Goal: Task Accomplishment & Management: Manage account settings

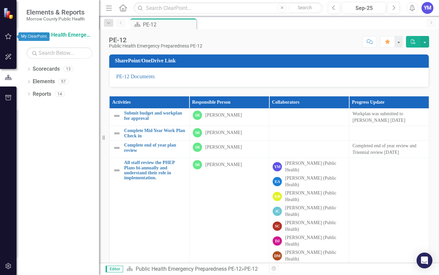
click at [7, 36] on icon "button" at bounding box center [8, 36] width 7 height 5
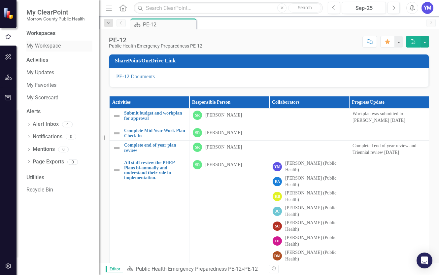
click at [42, 48] on link "My Workspace" at bounding box center [59, 46] width 66 height 8
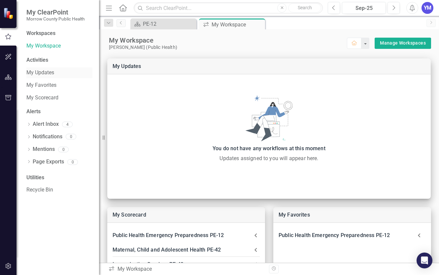
click at [39, 71] on link "My Updates" at bounding box center [59, 73] width 66 height 8
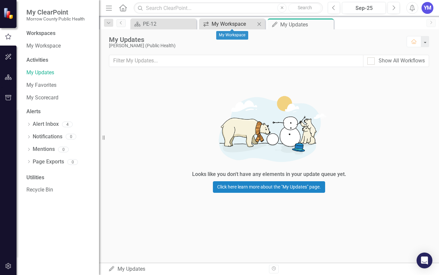
click at [226, 22] on div "My Workspace" at bounding box center [234, 24] width 44 height 8
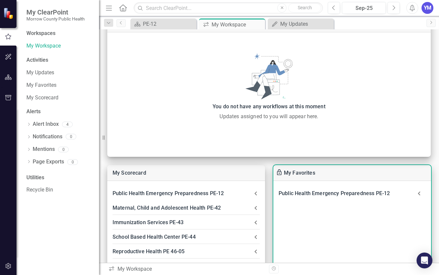
scroll to position [31, 0]
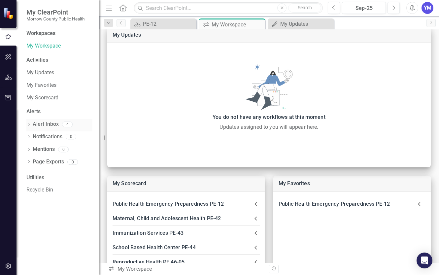
click at [47, 124] on link "Alert Inbox" at bounding box center [46, 125] width 26 height 8
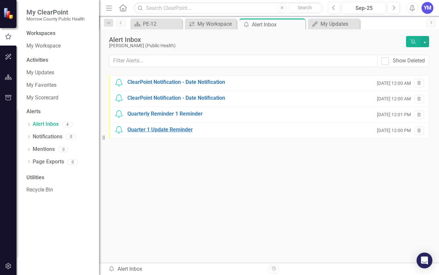
click at [165, 131] on div "Quarter 1 Update Reminder" at bounding box center [160, 130] width 65 height 8
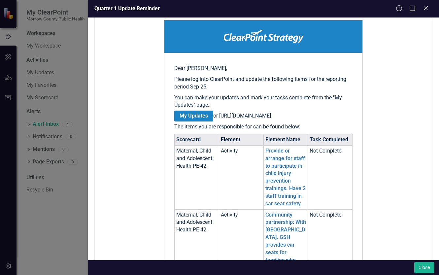
scroll to position [113, 0]
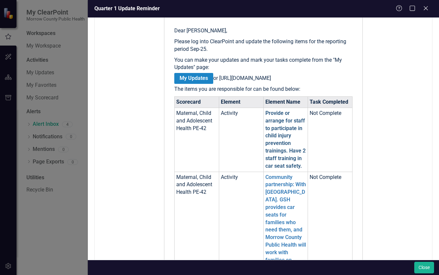
click at [280, 144] on link "Provide or arrange for staff to participate in child injury prevention training…" at bounding box center [286, 139] width 40 height 59
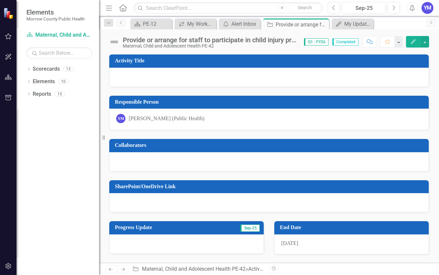
scroll to position [40, 0]
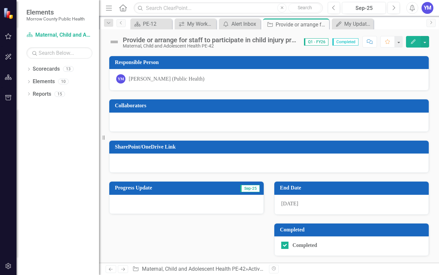
click at [143, 201] on div at bounding box center [186, 204] width 155 height 19
click at [251, 190] on span "Sep-25" at bounding box center [250, 188] width 19 height 7
click at [284, 245] on input "Completed" at bounding box center [284, 244] width 4 height 4
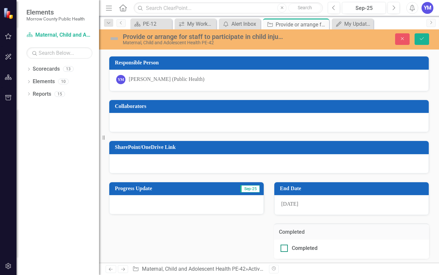
click at [286, 247] on div at bounding box center [284, 248] width 7 height 7
click at [285, 247] on input "Completed" at bounding box center [283, 247] width 4 height 4
checkbox input "true"
click at [424, 38] on icon "Save" at bounding box center [422, 38] width 6 height 5
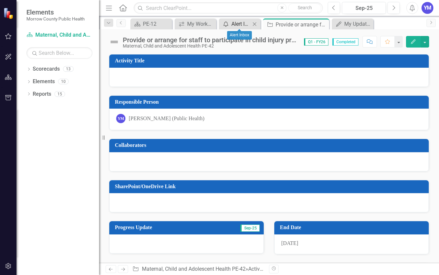
click at [235, 23] on div "Alert Inbox" at bounding box center [241, 24] width 19 height 8
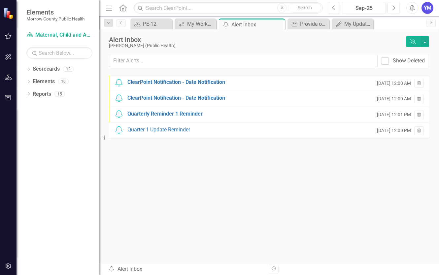
click at [158, 115] on div "Quarterly Reminder 1 Reminder" at bounding box center [165, 114] width 75 height 8
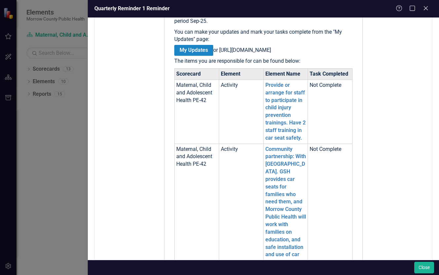
scroll to position [151, 0]
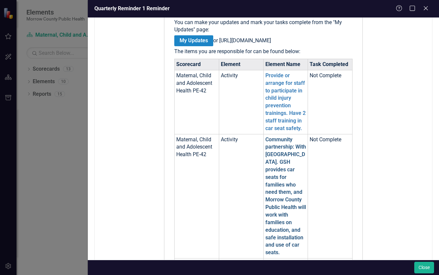
click at [280, 191] on link "Community partnership: With Good Shepherd Hospital. GSH provides car seats for …" at bounding box center [286, 196] width 41 height 120
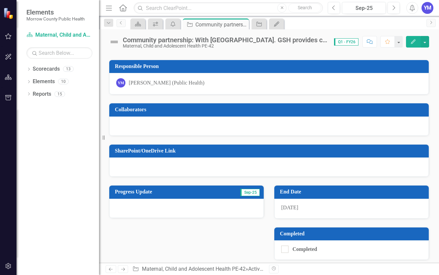
scroll to position [40, 0]
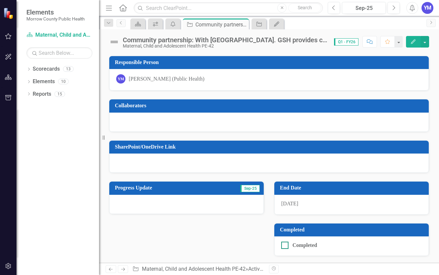
click at [286, 246] on div at bounding box center [285, 245] width 7 height 7
click at [286, 246] on input "Completed" at bounding box center [284, 244] width 4 height 4
checkbox input "true"
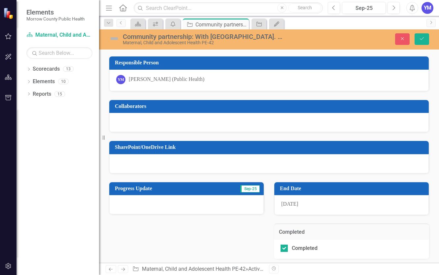
click at [156, 190] on h3 "Progress Update" at bounding box center [162, 189] width 95 height 6
click at [166, 192] on td "Progress Update" at bounding box center [162, 189] width 95 height 11
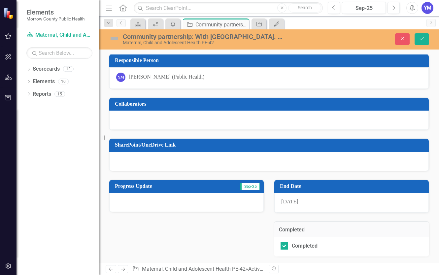
scroll to position [42, 0]
click at [159, 184] on h3 "Progress Update" at bounding box center [162, 186] width 95 height 6
click at [278, 23] on icon "My Updates" at bounding box center [277, 23] width 7 height 5
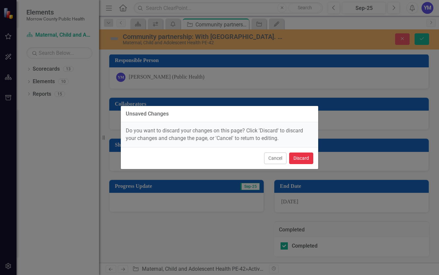
click at [306, 159] on button "Discard" at bounding box center [301, 159] width 24 height 12
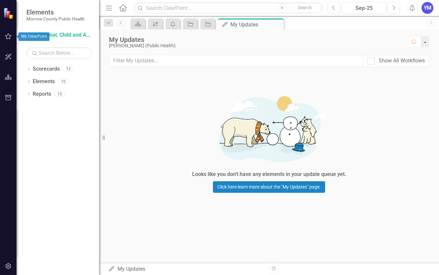
click at [7, 37] on icon "button" at bounding box center [8, 36] width 6 height 6
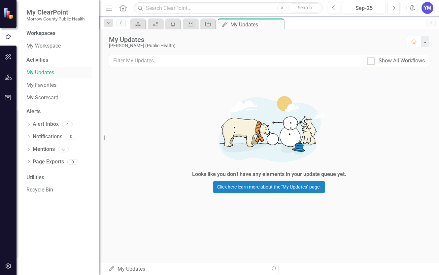
click at [38, 74] on link "My Updates" at bounding box center [59, 73] width 66 height 8
click at [47, 123] on link "Alert Inbox" at bounding box center [46, 125] width 26 height 8
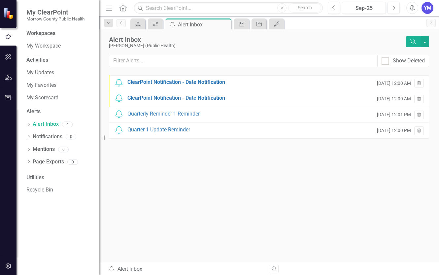
click at [162, 113] on div "Quarterly Reminder 1 Reminder" at bounding box center [164, 114] width 72 height 8
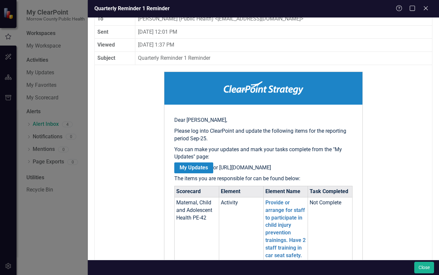
scroll to position [38, 0]
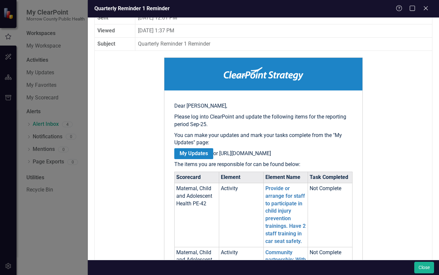
click at [196, 153] on link "My Updates" at bounding box center [193, 153] width 39 height 11
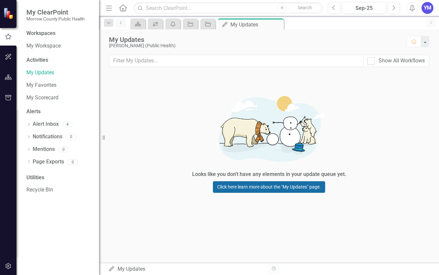
click at [270, 187] on link "Click here learn more about the "My Updates" page." at bounding box center [269, 187] width 112 height 12
click at [38, 72] on link "My Updates" at bounding box center [59, 73] width 66 height 8
click at [130, 271] on div "My Updates My Updates" at bounding box center [186, 270] width 156 height 8
click at [111, 269] on icon "My Updates" at bounding box center [111, 268] width 7 height 5
click at [39, 34] on div "Workspaces" at bounding box center [40, 34] width 29 height 8
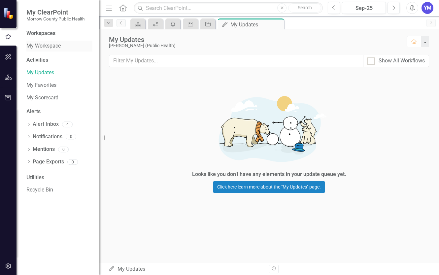
click at [46, 45] on link "My Workspace" at bounding box center [59, 46] width 66 height 8
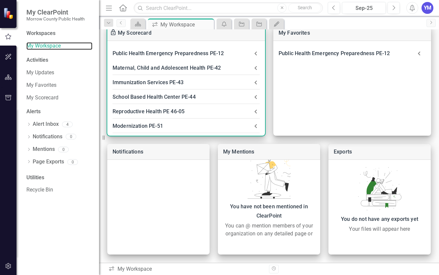
scroll to position [69, 0]
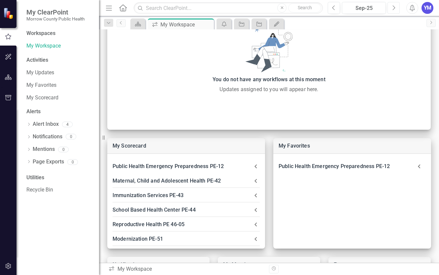
click at [396, 6] on button "Next" at bounding box center [394, 8] width 12 height 12
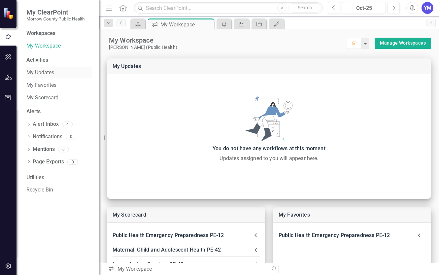
click at [39, 74] on link "My Updates" at bounding box center [59, 73] width 66 height 8
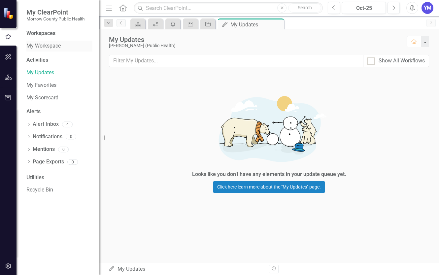
click at [36, 46] on link "My Workspace" at bounding box center [59, 46] width 66 height 8
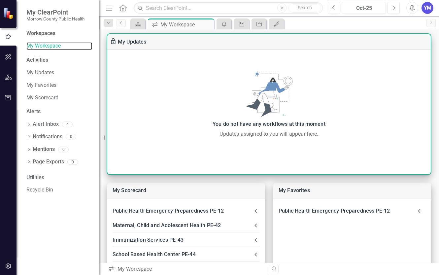
scroll to position [38, 0]
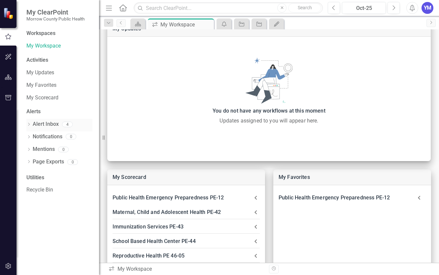
click at [53, 123] on link "Alert Inbox" at bounding box center [46, 125] width 26 height 8
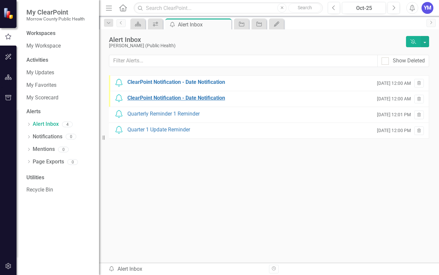
click at [181, 95] on div "ClearPoint Notification - Date Notification" at bounding box center [177, 99] width 98 height 8
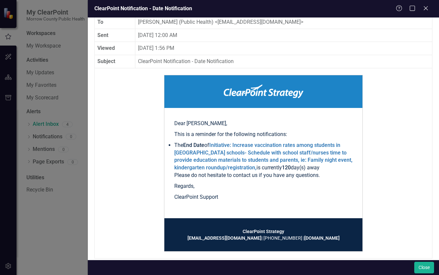
scroll to position [28, 0]
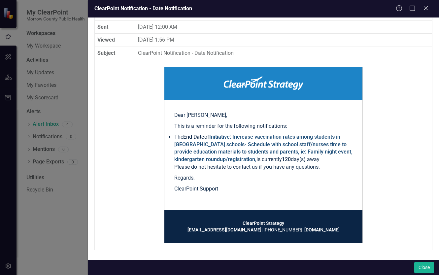
click at [253, 151] on link "Initiative: Increase vaccination rates among students in Irrigon schools- Sched…" at bounding box center [263, 148] width 178 height 29
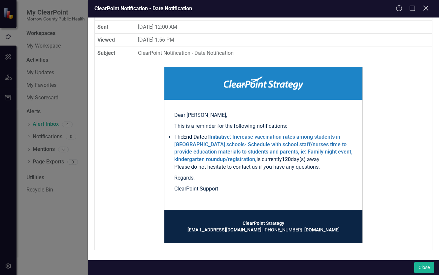
click at [423, 7] on icon "Close" at bounding box center [426, 8] width 8 height 6
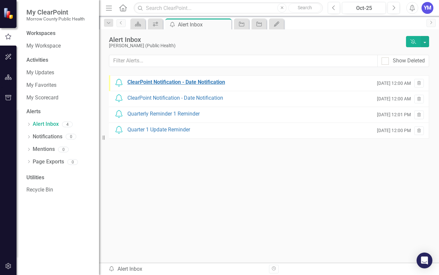
click at [191, 83] on div "ClearPoint Notification - Date Notification" at bounding box center [177, 83] width 98 height 8
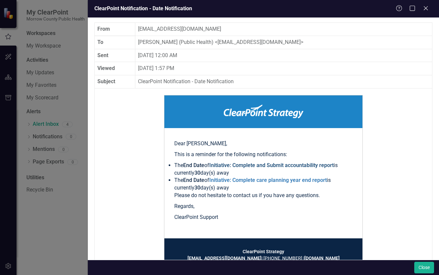
click at [324, 167] on link "Initiative: Complete and Submit accountability report" at bounding box center [271, 165] width 125 height 6
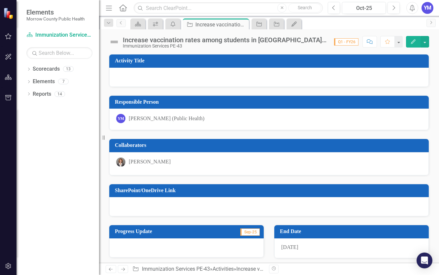
click at [413, 43] on icon "Edit" at bounding box center [414, 41] width 6 height 5
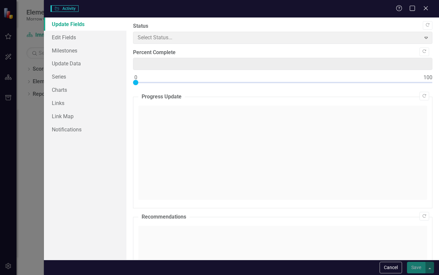
type input "0"
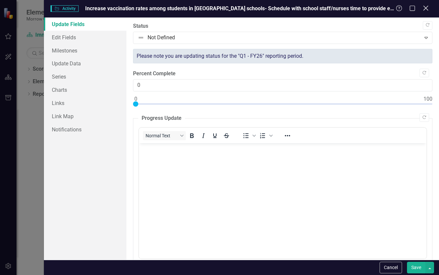
click at [425, 9] on icon "Close" at bounding box center [426, 8] width 8 height 6
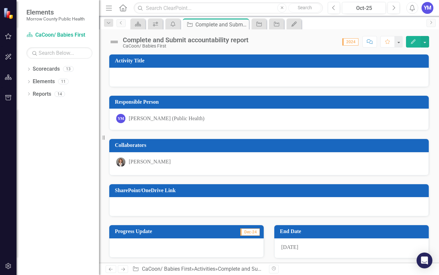
click at [413, 40] on icon "Edit" at bounding box center [414, 41] width 6 height 5
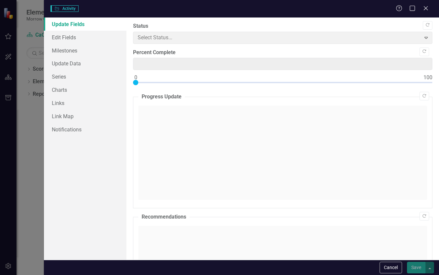
type input "0"
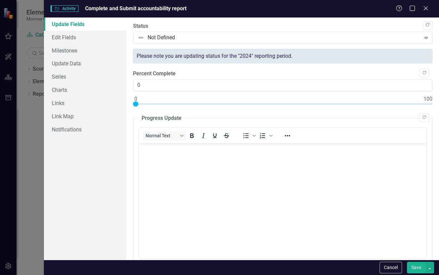
click at [171, 183] on body "Rich Text Area. Press ALT-0 for help." at bounding box center [283, 192] width 288 height 99
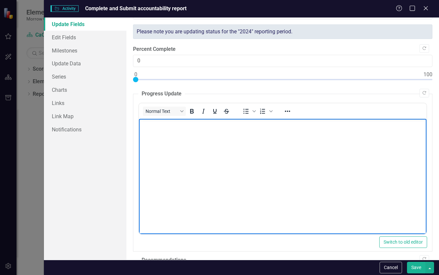
scroll to position [38, 0]
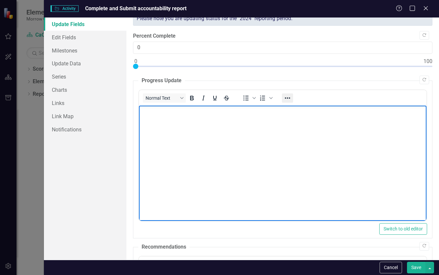
click at [289, 98] on icon "Reveal or hide additional toolbar items" at bounding box center [287, 97] width 5 height 1
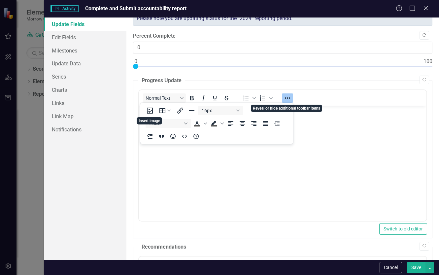
click at [330, 144] on body "Rich Text Area. Press ALT-0 for help." at bounding box center [283, 154] width 288 height 99
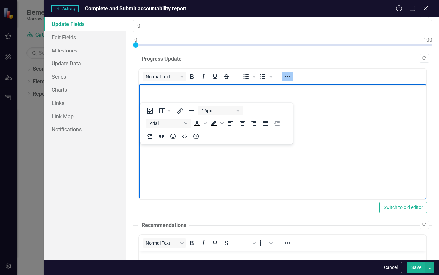
scroll to position [0, 0]
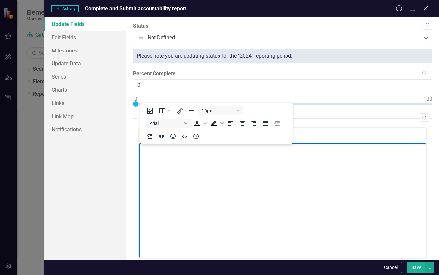
click at [358, 214] on body "Rich Text Area. Press ALT-0 for help." at bounding box center [283, 192] width 288 height 99
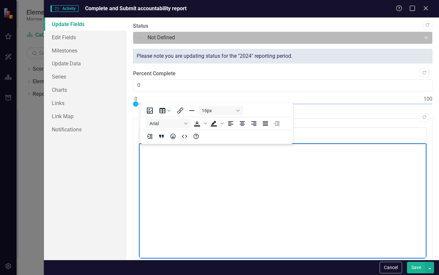
click at [424, 36] on icon "Expand" at bounding box center [426, 37] width 7 height 5
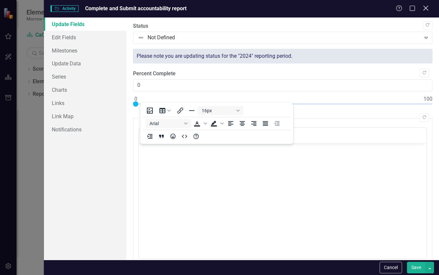
click at [428, 8] on icon "Close" at bounding box center [426, 8] width 8 height 6
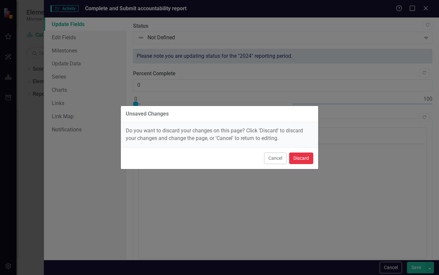
click at [309, 159] on button "Discard" at bounding box center [301, 159] width 24 height 12
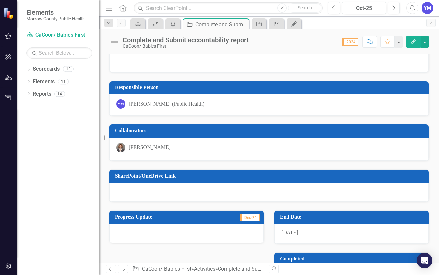
scroll to position [38, 0]
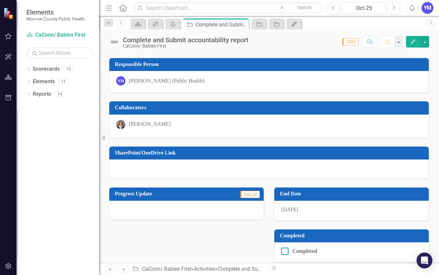
click at [286, 251] on div at bounding box center [285, 251] width 7 height 7
click at [286, 251] on input "Completed" at bounding box center [284, 250] width 4 height 4
checkbox input "true"
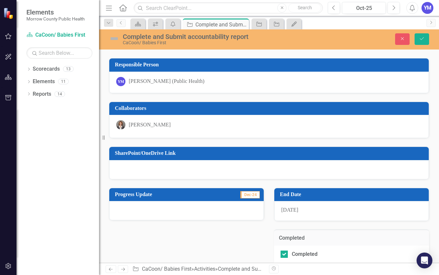
scroll to position [0, 0]
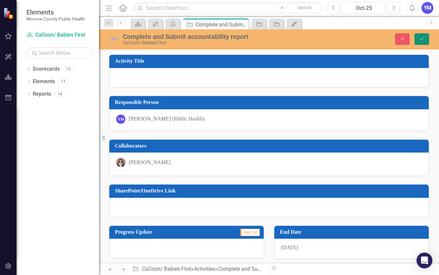
click at [422, 39] on icon "Save" at bounding box center [422, 38] width 6 height 5
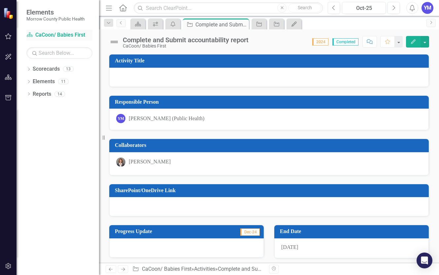
click at [63, 35] on link "Scorecard CaCoon/ Babies First" at bounding box center [59, 35] width 66 height 8
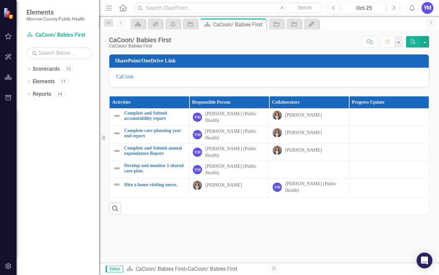
click at [413, 42] on icon "PDF" at bounding box center [414, 41] width 6 height 5
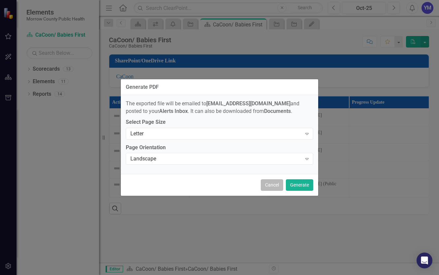
click at [272, 186] on button "Cancel" at bounding box center [272, 185] width 22 height 12
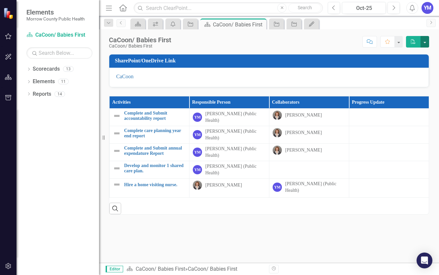
click at [427, 40] on button "button" at bounding box center [425, 42] width 9 height 12
click at [301, 46] on div "Score: N/A Oct-25 Completed Comment Favorite PDF" at bounding box center [302, 41] width 255 height 11
click at [142, 116] on link "Complete and Submit accountability report" at bounding box center [155, 116] width 62 height 10
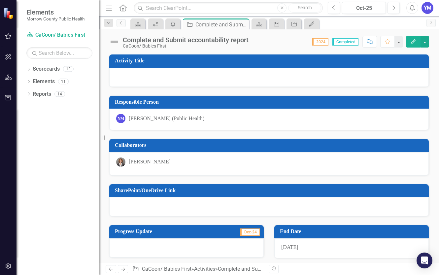
scroll to position [44, 0]
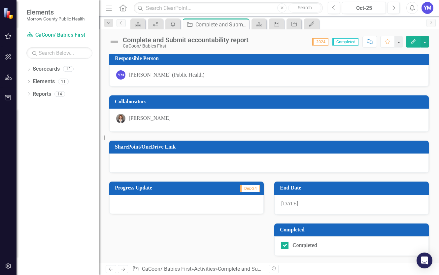
click at [252, 189] on span "Dec-24" at bounding box center [250, 188] width 19 height 7
click at [321, 42] on span "2024" at bounding box center [321, 41] width 16 height 7
click at [398, 42] on button "button" at bounding box center [399, 42] width 9 height 12
click at [369, 41] on icon "Comment" at bounding box center [370, 41] width 6 height 5
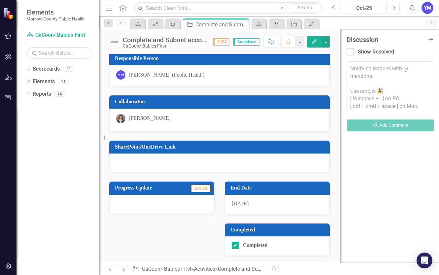
click at [432, 23] on icon "Next" at bounding box center [431, 22] width 5 height 4
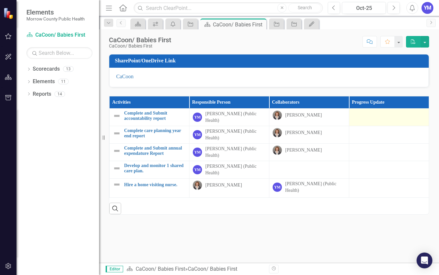
click at [375, 118] on div at bounding box center [389, 115] width 73 height 8
click at [426, 43] on button "button" at bounding box center [425, 42] width 9 height 12
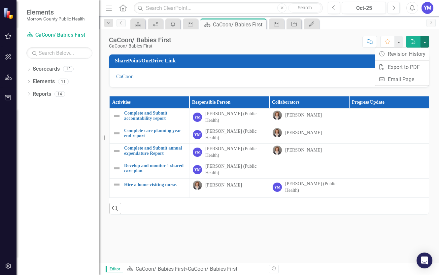
click at [320, 48] on div "CaCoon/ Babies First CaCoon/ Babies First Score: N/A Oct-25 Completed Comment F…" at bounding box center [269, 39] width 340 height 20
click at [46, 69] on link "Scorecards" at bounding box center [46, 69] width 27 height 8
click at [28, 69] on icon "Dropdown" at bounding box center [28, 70] width 5 height 4
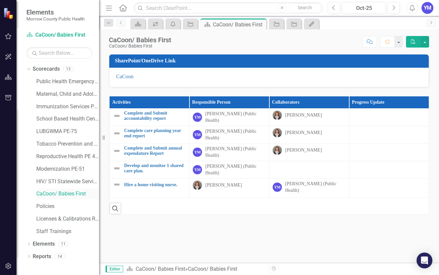
click at [53, 195] on link "CaCoon/ Babies First" at bounding box center [67, 194] width 63 height 8
click at [148, 136] on link "Complete care planning year end report" at bounding box center [155, 133] width 62 height 10
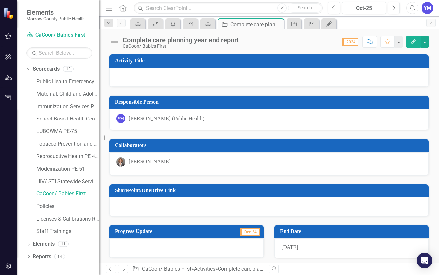
scroll to position [44, 0]
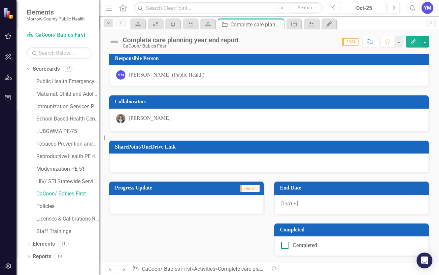
click at [282, 246] on input "Completed" at bounding box center [284, 244] width 4 height 4
checkbox input "true"
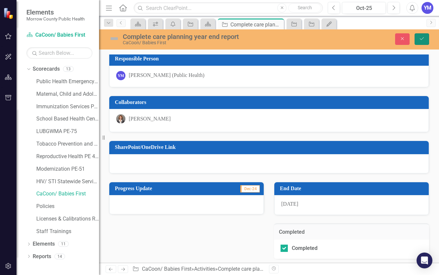
click at [422, 38] on icon "Save" at bounding box center [422, 38] width 6 height 5
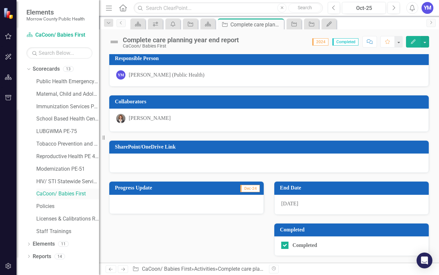
click at [62, 196] on link "CaCoon/ Babies First" at bounding box center [67, 194] width 63 height 8
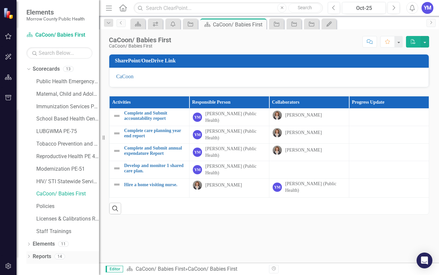
click at [28, 257] on icon "Dropdown" at bounding box center [28, 257] width 5 height 4
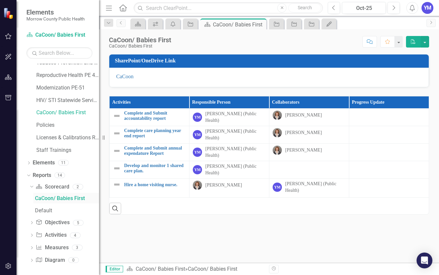
scroll to position [84, 0]
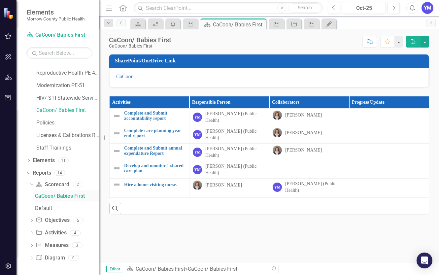
click at [61, 197] on div "CaCoon/ Babies First" at bounding box center [67, 196] width 64 height 6
click at [32, 222] on icon "Dropdown" at bounding box center [31, 221] width 5 height 4
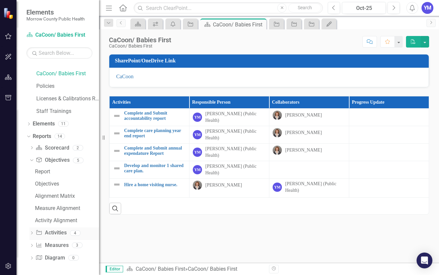
click at [30, 234] on icon "Dropdown" at bounding box center [31, 234] width 5 height 4
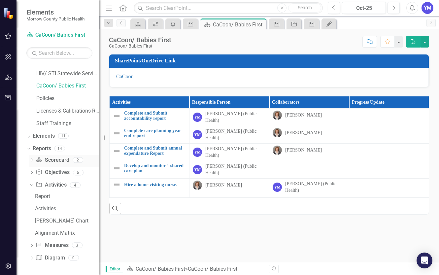
click at [31, 160] on icon "Dropdown" at bounding box center [31, 161] width 5 height 4
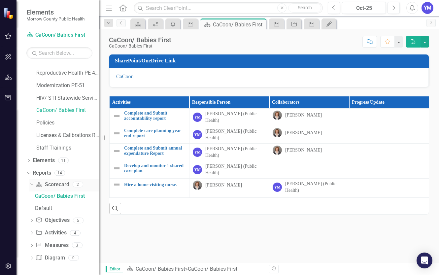
scroll to position [84, 0]
click at [63, 195] on div "CaCoon/ Babies First" at bounding box center [67, 196] width 64 height 6
click at [72, 137] on link "Licenses & Calibrations Renewals" at bounding box center [67, 136] width 63 height 8
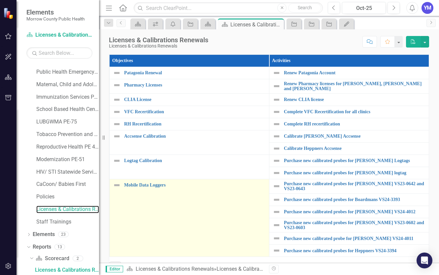
scroll to position [15, 0]
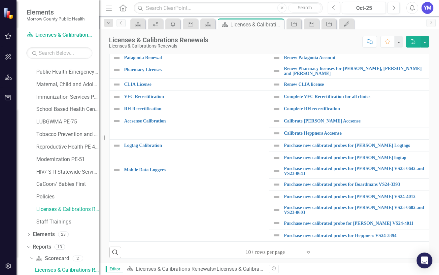
click at [311, 251] on icon "Expand" at bounding box center [308, 252] width 7 height 5
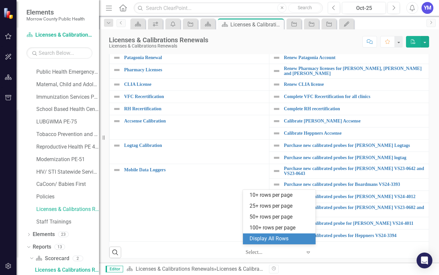
click at [265, 237] on div "Display All Rows" at bounding box center [281, 239] width 62 height 8
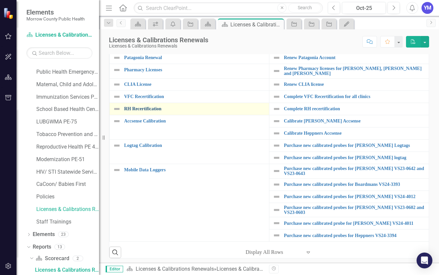
click at [153, 108] on link "RH Recertification" at bounding box center [195, 108] width 142 height 5
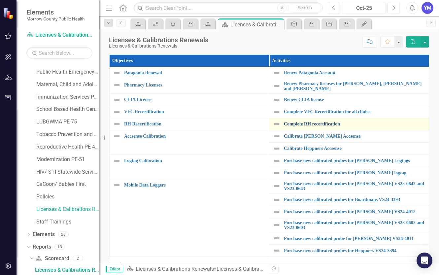
click at [321, 123] on link "Complete RH recertification" at bounding box center [355, 124] width 142 height 5
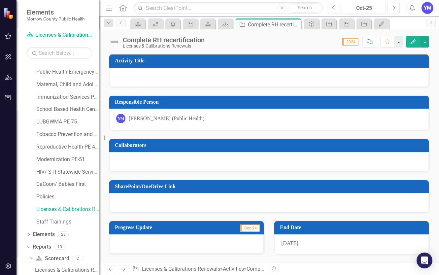
scroll to position [40, 0]
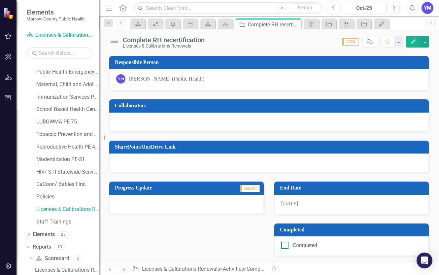
click at [285, 246] on input "Completed" at bounding box center [284, 244] width 4 height 4
checkbox input "true"
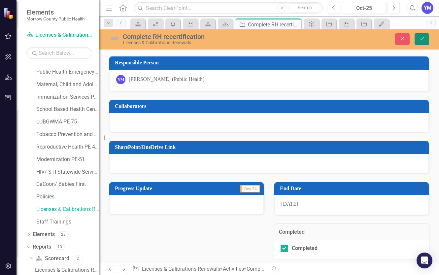
click at [422, 37] on icon "Save" at bounding box center [422, 38] width 6 height 5
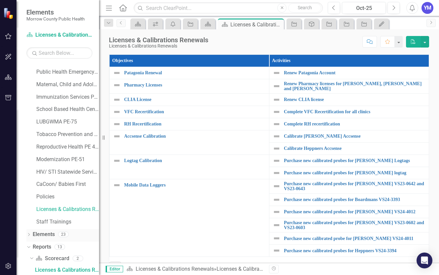
scroll to position [84, 0]
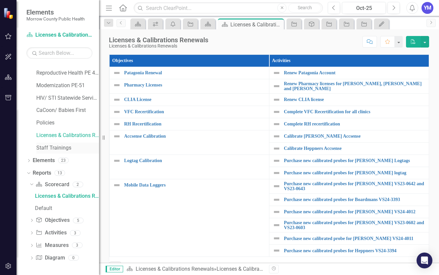
click at [47, 148] on link "Staff Trainings" at bounding box center [67, 148] width 63 height 8
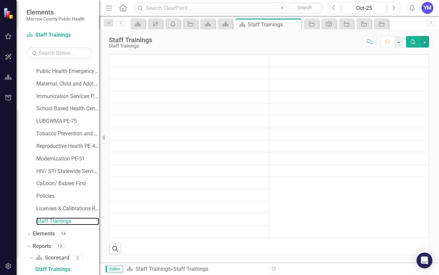
scroll to position [10, 0]
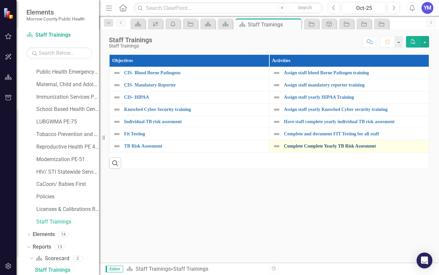
click at [313, 147] on link "Complete Complete Yearly TB Risk Assesment" at bounding box center [355, 146] width 142 height 5
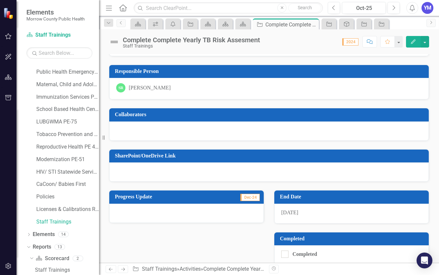
scroll to position [40, 0]
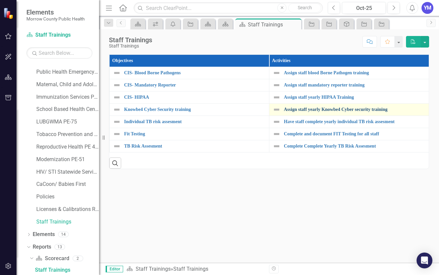
click at [320, 112] on link "Assign staff yearly Knowbe4 Cyber security training" at bounding box center [355, 109] width 142 height 5
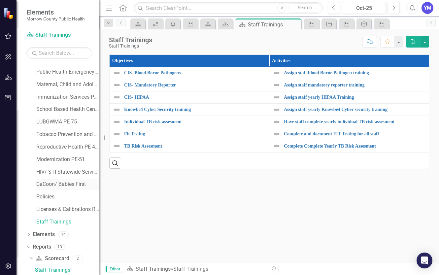
click at [60, 184] on link "CaCoon/ Babies First" at bounding box center [67, 185] width 63 height 8
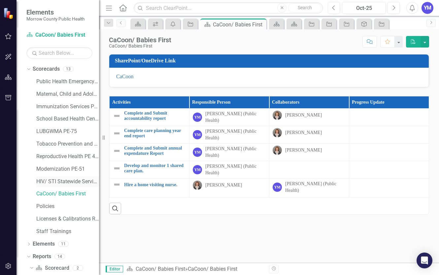
click at [64, 181] on link "HIV/ STI Statewide Services PE-81" at bounding box center [67, 182] width 63 height 8
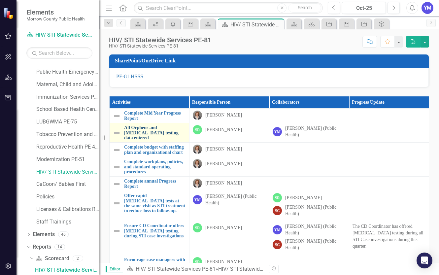
click at [145, 134] on link "All Orpheus and [MEDICAL_DATA] testing data entered" at bounding box center [155, 132] width 62 height 15
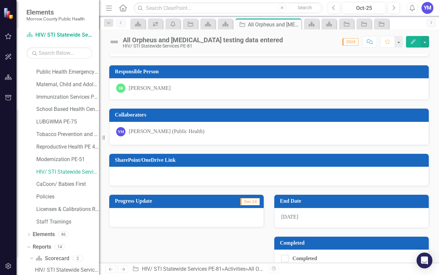
scroll to position [44, 0]
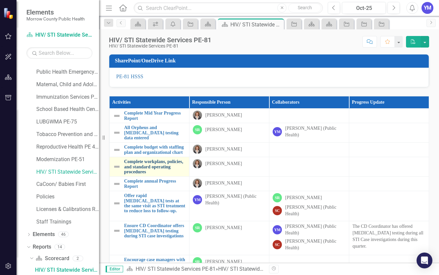
click at [158, 169] on link "Complete workplans, policies, and standard operating procedures" at bounding box center [155, 166] width 62 height 15
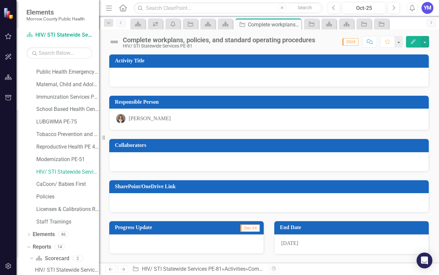
scroll to position [40, 0]
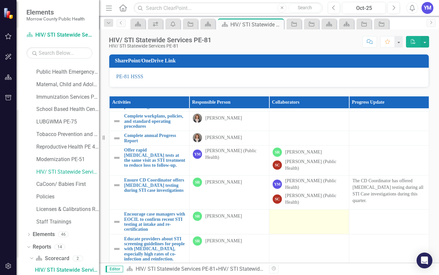
scroll to position [75, 0]
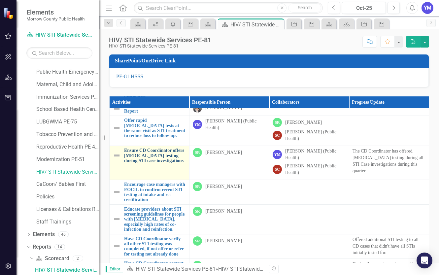
click at [158, 155] on link "Ensure CD Coordinator offers [MEDICAL_DATA] testing during STI case investigati…" at bounding box center [155, 155] width 62 height 15
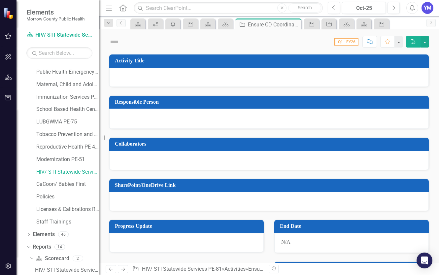
checkbox input "true"
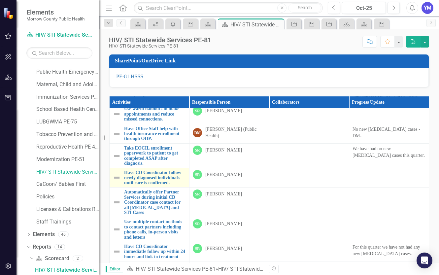
scroll to position [264, 0]
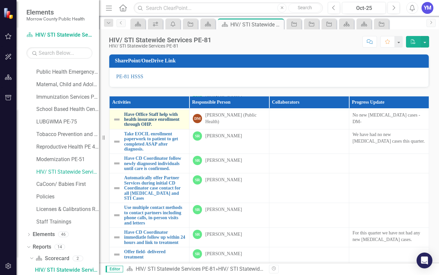
click at [142, 127] on link "Have Office Staff help with health insurance enrollment through OHP." at bounding box center [155, 119] width 62 height 15
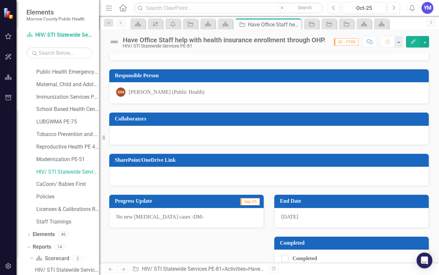
scroll to position [40, 0]
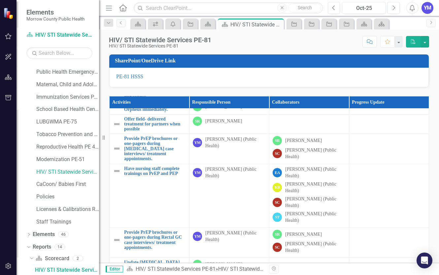
scroll to position [513, 0]
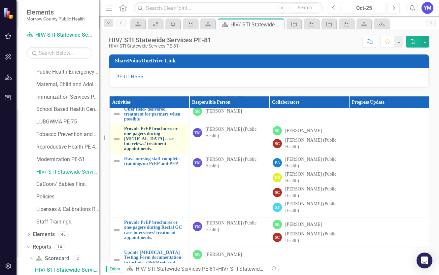
click at [151, 152] on link "Provide PrEP brochures or one-pagers during [MEDICAL_DATA] case interviews/ tre…" at bounding box center [155, 138] width 62 height 25
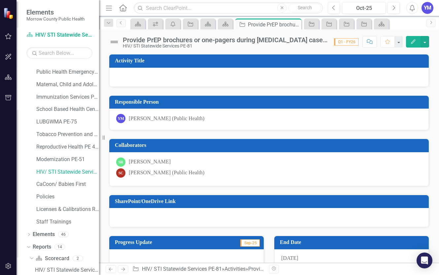
scroll to position [55, 0]
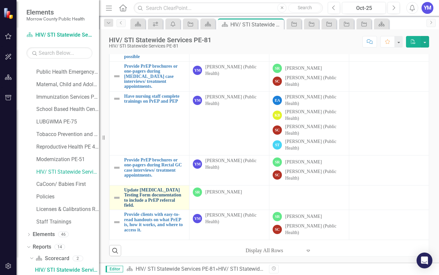
scroll to position [63, 0]
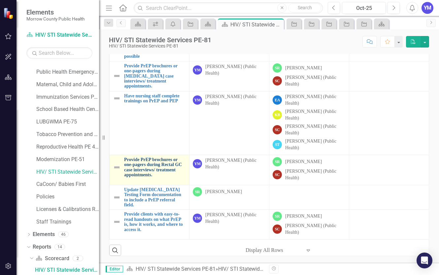
click at [158, 178] on link "Provide PrEP brochures or one-pagers during Rectal GC case interviews/ treatmen…" at bounding box center [155, 167] width 62 height 20
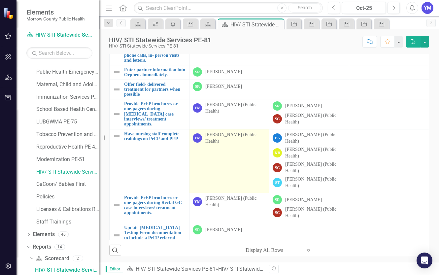
scroll to position [475, 0]
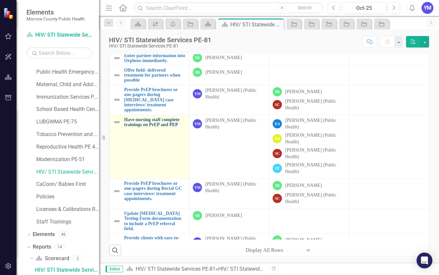
click at [146, 128] on link "Have nursing staff complete trainings on PrEP and PEP" at bounding box center [155, 122] width 62 height 10
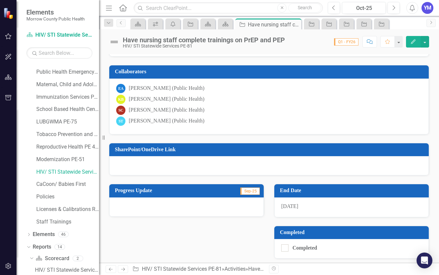
scroll to position [76, 0]
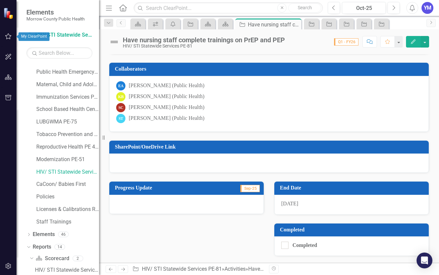
click at [7, 36] on icon "button" at bounding box center [8, 36] width 7 height 5
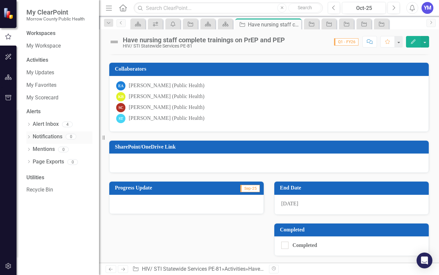
click at [51, 137] on link "Notifications" at bounding box center [48, 137] width 30 height 8
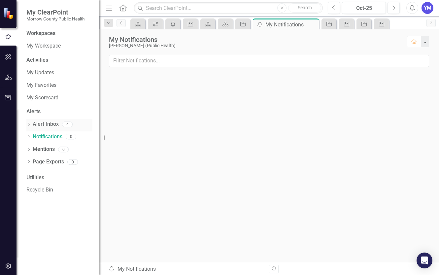
click at [46, 121] on link "Alert Inbox" at bounding box center [46, 125] width 26 height 8
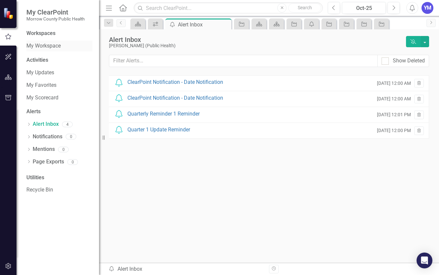
click at [38, 47] on link "My Workspace" at bounding box center [59, 46] width 66 height 8
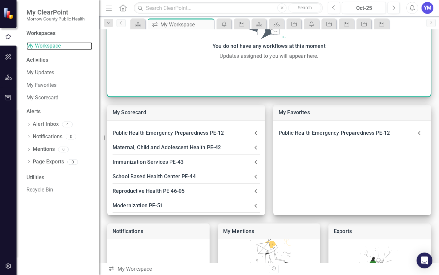
scroll to position [113, 0]
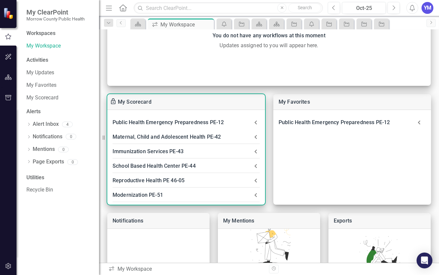
click at [150, 151] on div "Immunization Services PE-43" at bounding box center [182, 151] width 139 height 9
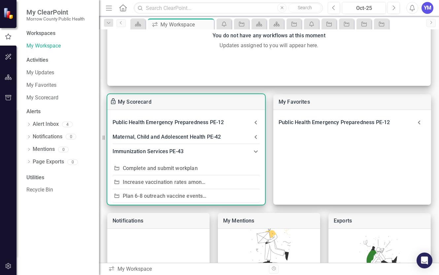
scroll to position [38, 0]
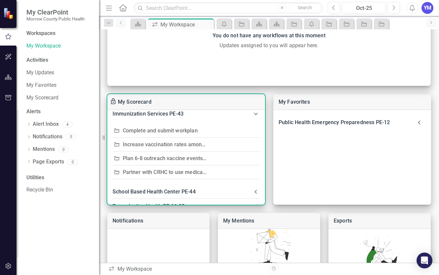
click at [156, 114] on div "Immunization Services PE-43" at bounding box center [182, 113] width 139 height 9
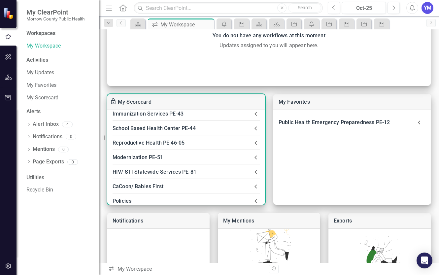
click at [156, 114] on div "Immunization Services PE-43" at bounding box center [182, 113] width 139 height 9
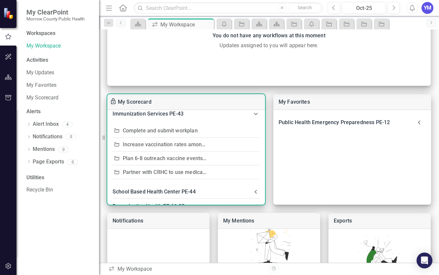
click at [162, 130] on link "Complete and submit workplan" at bounding box center [160, 131] width 75 height 6
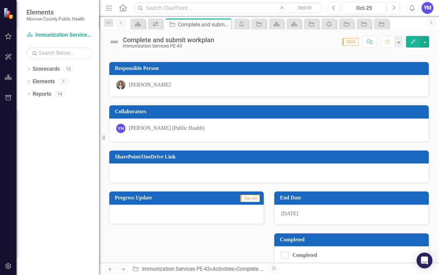
scroll to position [44, 0]
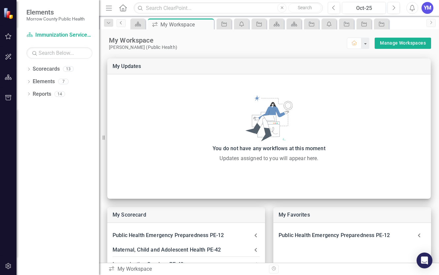
click at [119, 21] on icon "Previous" at bounding box center [121, 23] width 5 height 4
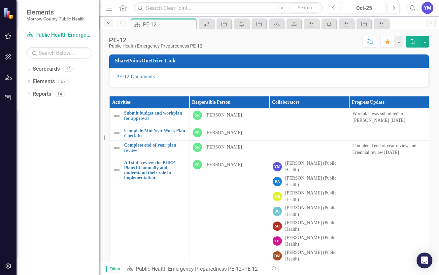
click at [109, 22] on icon "Dropdown" at bounding box center [109, 23] width 6 height 5
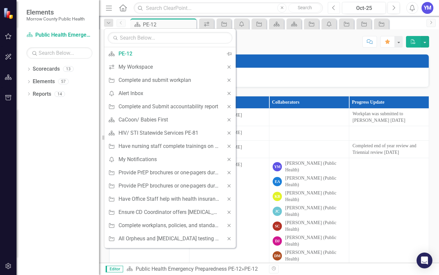
click at [335, 8] on icon "Previous" at bounding box center [334, 8] width 4 height 6
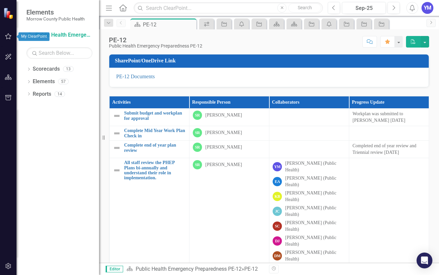
click at [7, 35] on icon "button" at bounding box center [8, 36] width 7 height 5
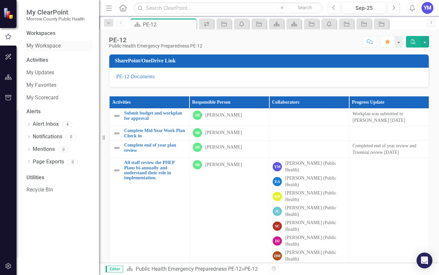
click at [51, 45] on link "My Workspace" at bounding box center [59, 46] width 66 height 8
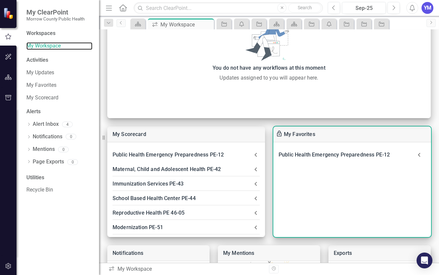
scroll to position [69, 0]
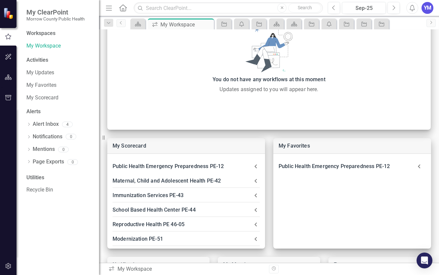
click at [39, 60] on div "Activities" at bounding box center [59, 61] width 66 height 8
click at [8, 77] on icon "button" at bounding box center [8, 77] width 7 height 5
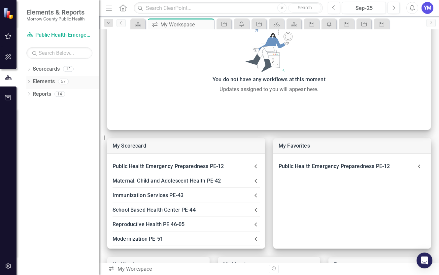
click at [29, 82] on icon at bounding box center [29, 81] width 2 height 3
click at [29, 132] on icon "Dropdown" at bounding box center [28, 133] width 5 height 4
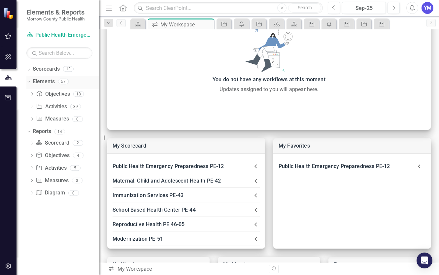
click at [31, 82] on div "Dropdown Elements 57" at bounding box center [62, 82] width 73 height 13
click at [27, 82] on icon "Dropdown" at bounding box center [28, 81] width 4 height 5
click at [29, 80] on div "Dropdown" at bounding box center [28, 83] width 5 height 6
click at [33, 95] on icon "Dropdown" at bounding box center [32, 95] width 5 height 4
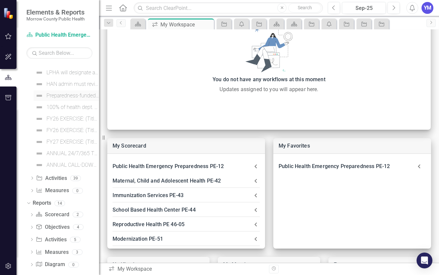
scroll to position [143, 0]
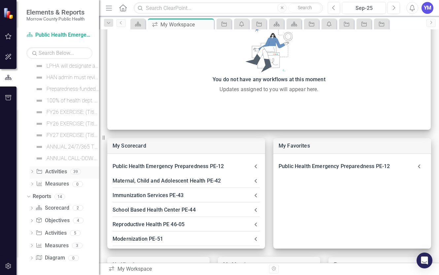
click at [32, 172] on icon "Dropdown" at bounding box center [32, 173] width 5 height 4
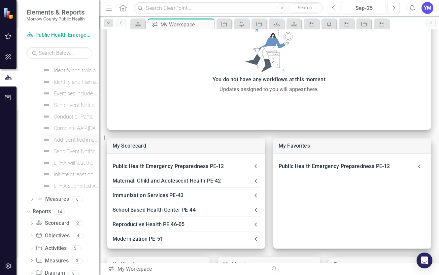
scroll to position [386, 0]
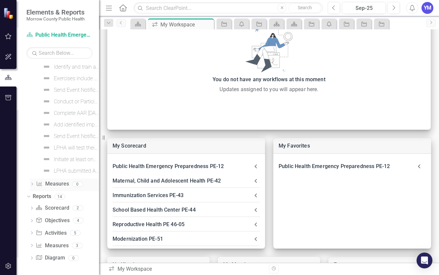
click at [32, 183] on icon "Dropdown" at bounding box center [32, 185] width 5 height 4
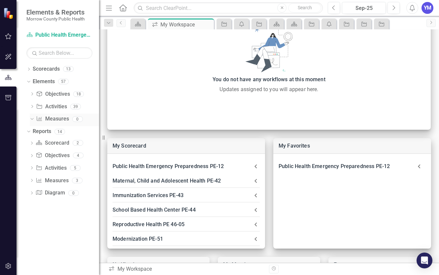
scroll to position [0, 0]
click at [5, 57] on icon "button" at bounding box center [8, 56] width 7 height 5
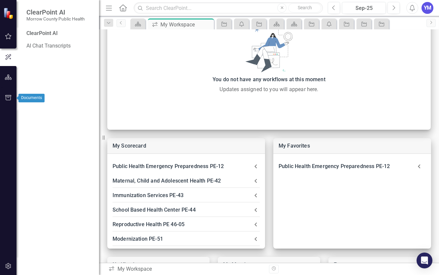
click at [8, 95] on icon "button" at bounding box center [8, 97] width 7 height 5
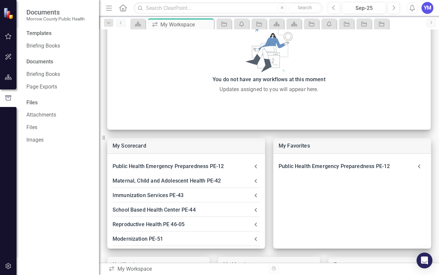
click at [45, 34] on div "Templates" at bounding box center [59, 34] width 66 height 8
click at [45, 45] on link "Briefing Books" at bounding box center [59, 46] width 66 height 8
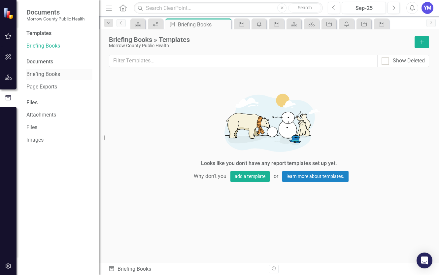
click at [41, 78] on div "Briefing Books" at bounding box center [59, 74] width 66 height 11
click at [34, 101] on div "Files" at bounding box center [59, 103] width 66 height 8
click at [38, 116] on link "Attachments" at bounding box center [59, 115] width 66 height 8
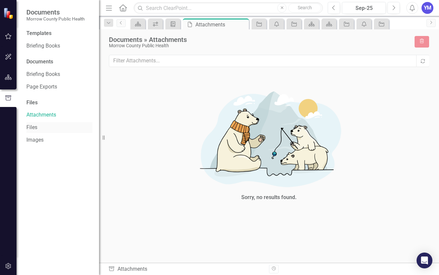
click at [39, 127] on link "Files" at bounding box center [59, 128] width 66 height 8
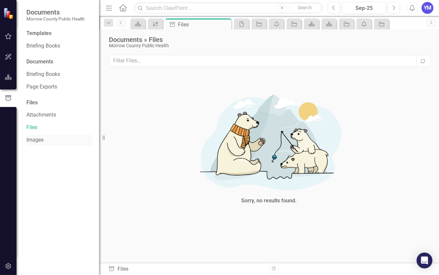
click at [38, 139] on link "Images" at bounding box center [59, 140] width 66 height 8
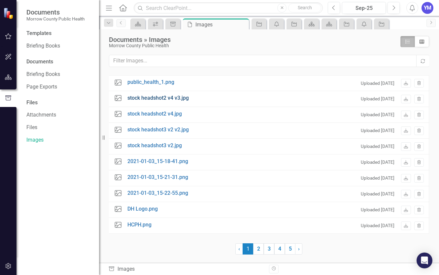
click at [151, 98] on link "stock headshot2 v4 v3.jpg" at bounding box center [158, 99] width 61 height 8
click at [148, 144] on link "stock headshot3 v2.jpg" at bounding box center [155, 146] width 55 height 8
click at [165, 192] on link "2021-01-03_15-22-55.png" at bounding box center [158, 194] width 61 height 8
click at [143, 226] on link "HCPH.png" at bounding box center [140, 225] width 24 height 8
click at [10, 34] on icon "button" at bounding box center [8, 36] width 7 height 5
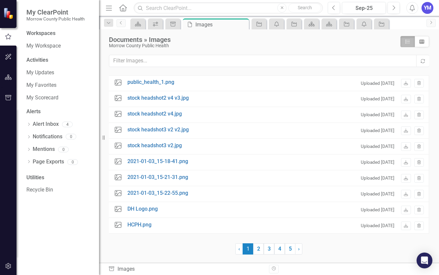
click at [36, 62] on div "Activities" at bounding box center [59, 61] width 66 height 8
click at [43, 47] on link "My Workspace" at bounding box center [59, 46] width 66 height 8
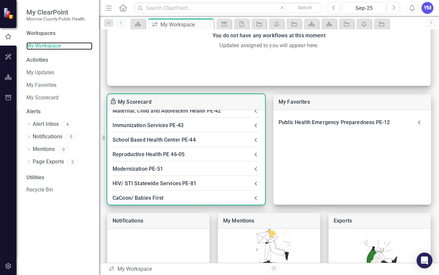
scroll to position [38, 0]
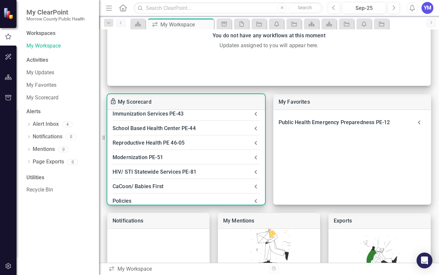
click at [165, 171] on div "HIV/ STI Statewide Services PE-81" at bounding box center [182, 172] width 139 height 9
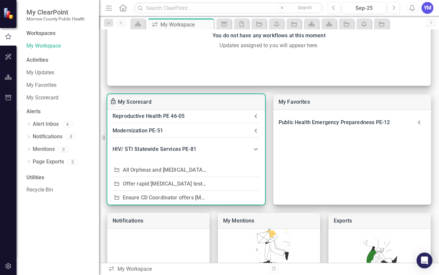
scroll to position [75, 0]
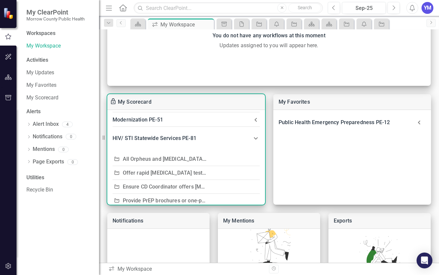
click at [161, 136] on div "HIV/ STI Statewide Services PE-81" at bounding box center [182, 138] width 139 height 9
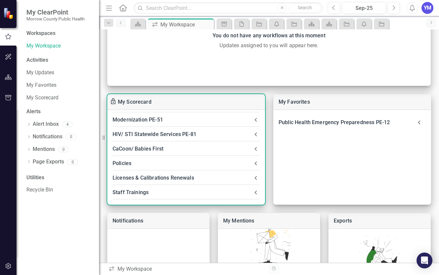
click at [161, 134] on div "HIV/ STI Statewide Services PE-81" at bounding box center [182, 134] width 139 height 9
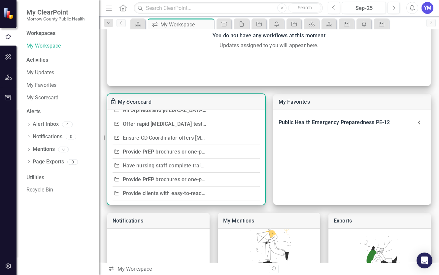
scroll to position [151, 0]
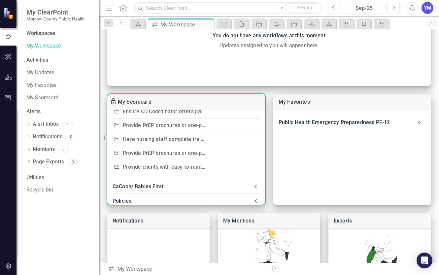
click at [159, 139] on link "Have nursing staff complete trainings on PrEP and PEP" at bounding box center [189, 139] width 133 height 6
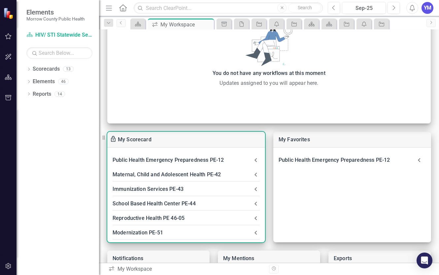
scroll to position [75, 0]
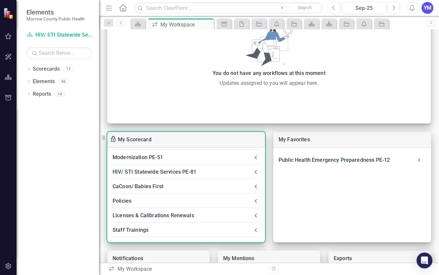
click at [156, 170] on div "HIV/ STI Statewide Services PE-81" at bounding box center [182, 172] width 139 height 9
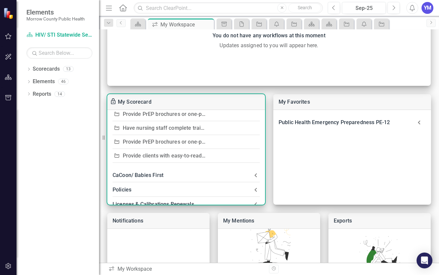
scroll to position [151, 0]
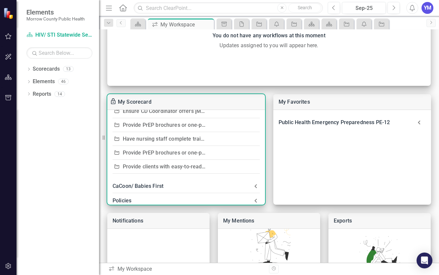
click at [169, 151] on link "Provide PrEP brochures or one-pagers during Rectal GC case interviews/ treatmen…" at bounding box center [241, 153] width 237 height 6
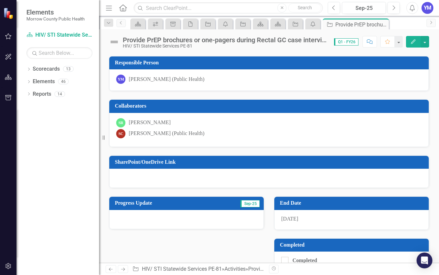
scroll to position [55, 0]
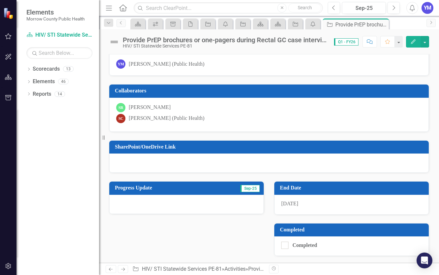
click at [294, 187] on h3 "End Date" at bounding box center [353, 188] width 146 height 6
click at [413, 42] on icon "Edit" at bounding box center [414, 41] width 6 height 5
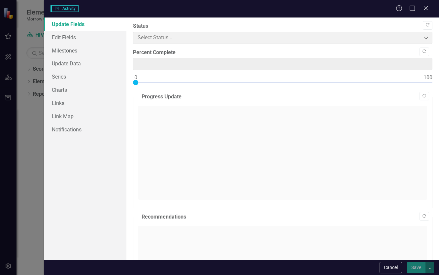
type input "0"
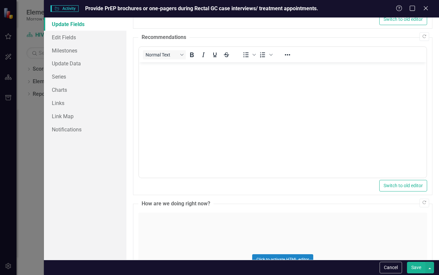
scroll to position [113, 0]
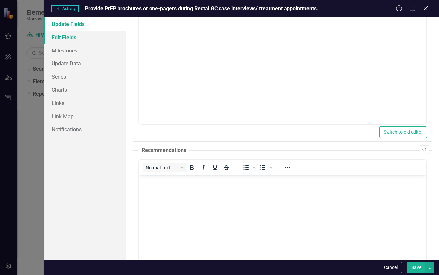
click at [63, 38] on link "Edit Fields" at bounding box center [85, 37] width 83 height 13
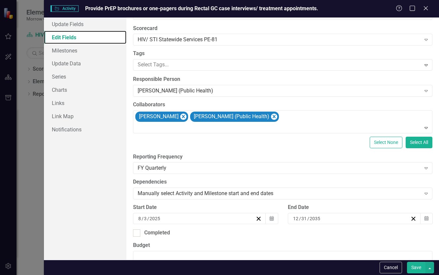
scroll to position [38, 0]
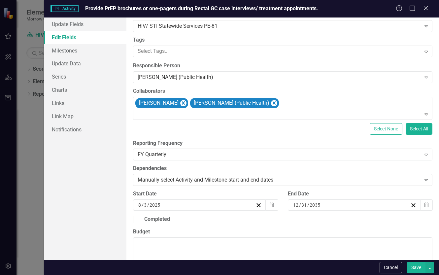
click at [316, 206] on input "2035" at bounding box center [316, 205] width 12 height 7
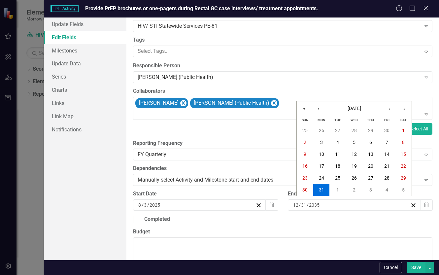
click at [315, 205] on input "2035" at bounding box center [314, 205] width 11 height 7
type input "20235"
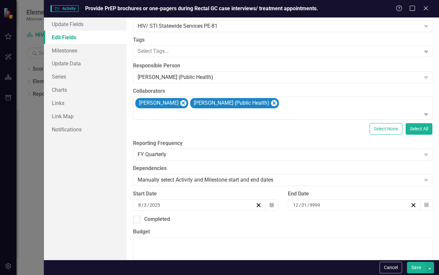
drag, startPoint x: 323, startPoint y: 205, endPoint x: 320, endPoint y: 204, distance: 3.4
click at [321, 205] on div "12 / 31 / 9999" at bounding box center [351, 205] width 118 height 7
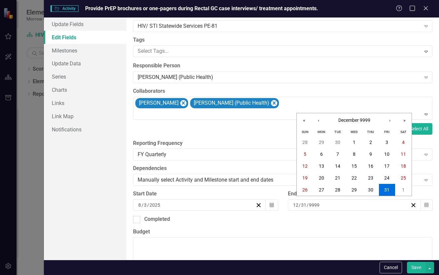
drag, startPoint x: 310, startPoint y: 204, endPoint x: 321, endPoint y: 205, distance: 10.6
click at [320, 205] on input "9999" at bounding box center [314, 205] width 11 height 7
type input "2025"
click at [407, 262] on button "Save" at bounding box center [416, 268] width 19 height 12
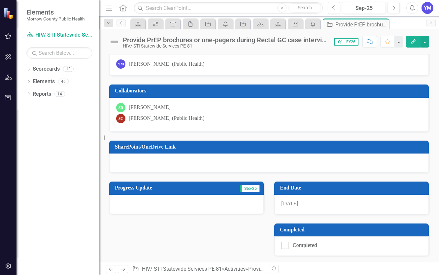
click at [299, 204] on span "12/31/99" at bounding box center [290, 204] width 17 height 6
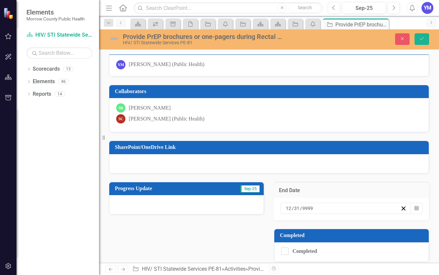
click at [314, 209] on div "12 / 31 / 9999" at bounding box center [343, 208] width 116 height 7
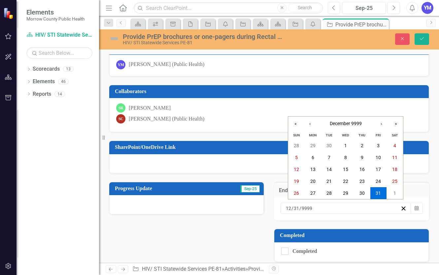
drag, startPoint x: 315, startPoint y: 208, endPoint x: 306, endPoint y: 208, distance: 8.6
click at [306, 208] on div "9999-12-31 12 / 31 / 9999" at bounding box center [343, 208] width 116 height 7
click at [302, 207] on input "9999" at bounding box center [307, 208] width 11 height 7
click at [305, 207] on input "9999" at bounding box center [307, 208] width 11 height 7
type input "2025"
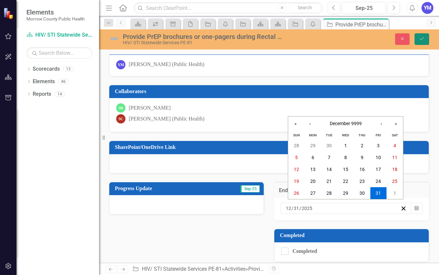
click at [421, 40] on icon "Save" at bounding box center [422, 38] width 6 height 5
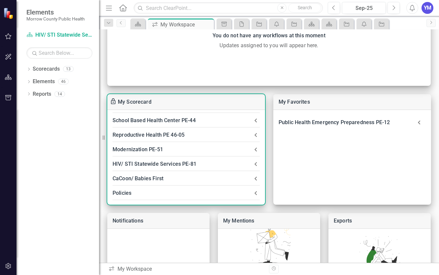
scroll to position [75, 0]
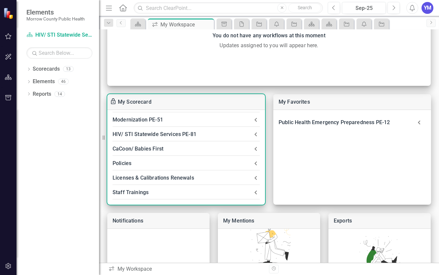
click at [181, 135] on div "HIV/ STI Statewide Services PE-81" at bounding box center [182, 134] width 139 height 9
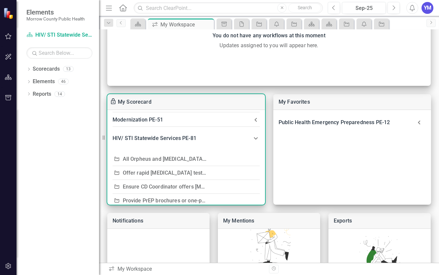
click at [171, 159] on link "All Orpheus and [MEDICAL_DATA] testing data entered" at bounding box center [189, 159] width 132 height 6
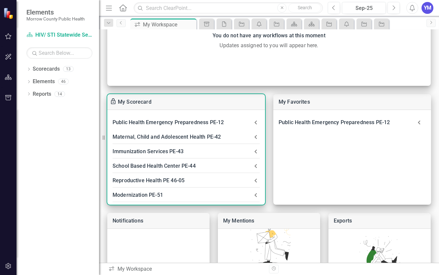
scroll to position [75, 0]
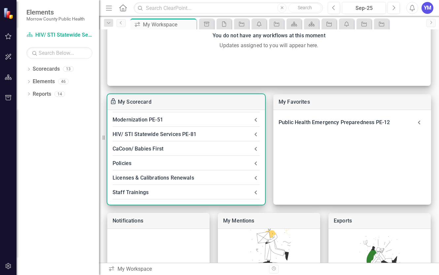
click at [163, 133] on div "HIV/ STI Statewide Services PE-81" at bounding box center [182, 134] width 139 height 9
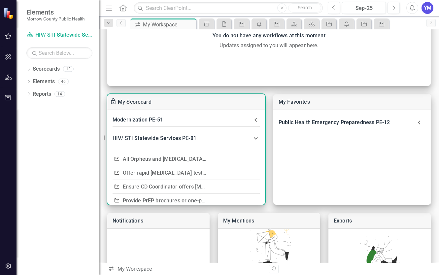
click at [163, 172] on link "Offer rapid [MEDICAL_DATA] tests at the same visit as STI treatment to reduce l…" at bounding box center [239, 173] width 233 height 6
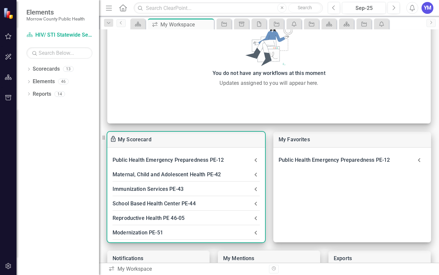
scroll to position [75, 0]
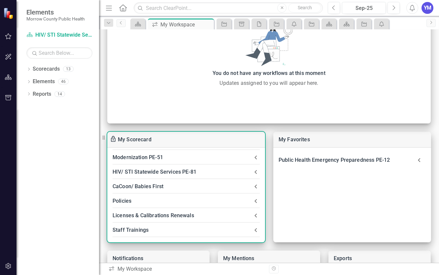
click at [175, 171] on div "HIV/ STI Statewide Services PE-81" at bounding box center [182, 172] width 139 height 9
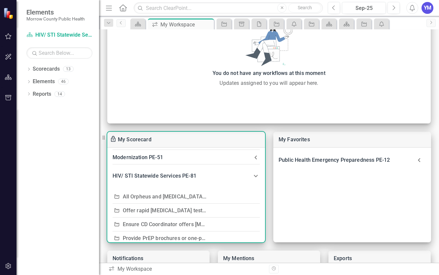
scroll to position [113, 0]
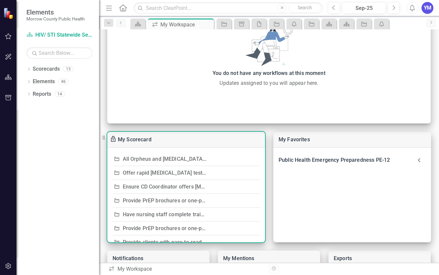
click at [154, 186] on link "Ensure CD Coordinator offers [MEDICAL_DATA] testing during STI case investigati…" at bounding box center [226, 187] width 206 height 6
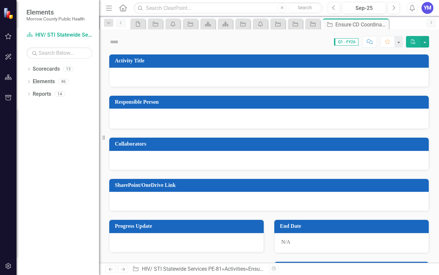
checkbox input "true"
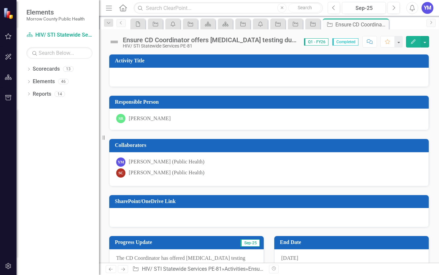
click at [303, 256] on div "12/31/35" at bounding box center [352, 259] width 155 height 20
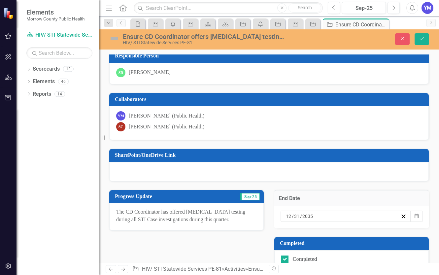
scroll to position [60, 0]
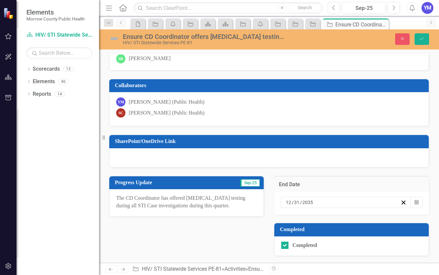
drag, startPoint x: 313, startPoint y: 202, endPoint x: 306, endPoint y: 203, distance: 7.4
click at [306, 203] on input "2035" at bounding box center [308, 202] width 12 height 7
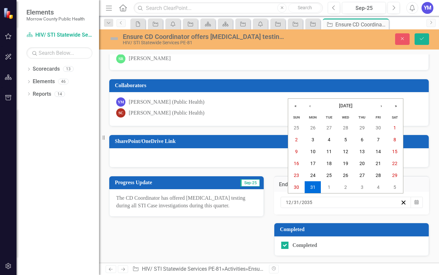
click at [313, 203] on input "2035" at bounding box center [307, 202] width 11 height 7
type input "2025"
click at [420, 36] on button "Save" at bounding box center [422, 39] width 15 height 12
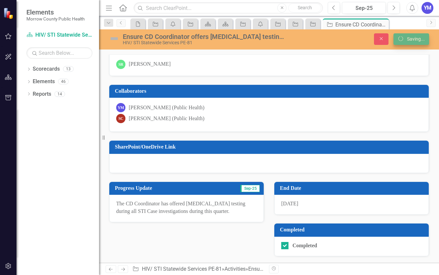
scroll to position [55, 0]
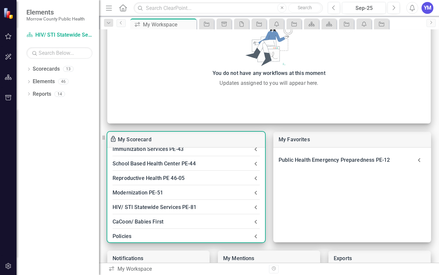
scroll to position [75, 0]
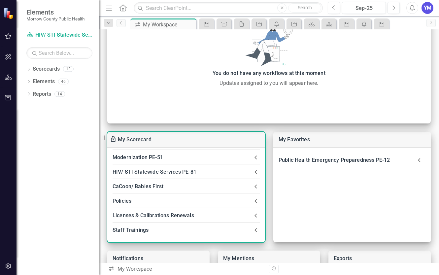
click at [163, 173] on div "HIV/ STI Statewide Services PE-81" at bounding box center [182, 172] width 139 height 9
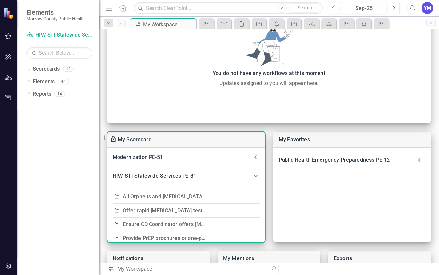
scroll to position [151, 0]
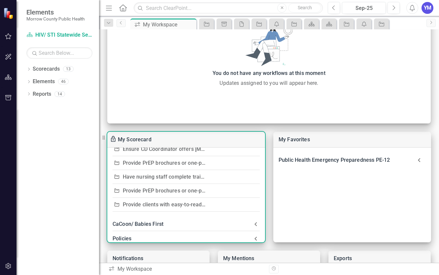
click at [164, 163] on link "Provide PrEP brochures or one-pagers during [MEDICAL_DATA] case interviews/ tre…" at bounding box center [250, 163] width 255 height 6
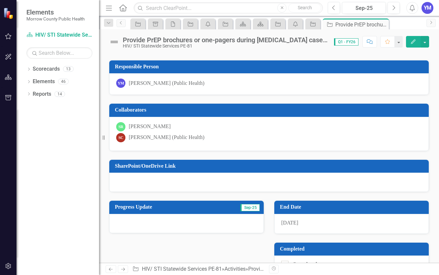
scroll to position [55, 0]
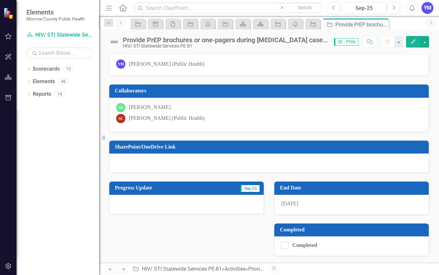
click at [299, 205] on span "12/31/35" at bounding box center [290, 204] width 17 height 6
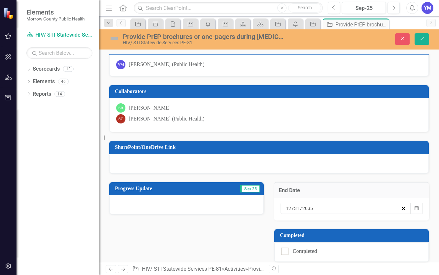
click at [313, 209] on input "2035" at bounding box center [308, 208] width 12 height 7
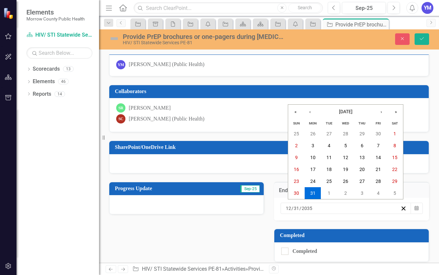
drag, startPoint x: 314, startPoint y: 209, endPoint x: 307, endPoint y: 209, distance: 7.3
click at [307, 209] on div "2035-12-31 12 / 31 / 2035" at bounding box center [343, 208] width 116 height 7
drag, startPoint x: 302, startPoint y: 209, endPoint x: 315, endPoint y: 208, distance: 12.9
click at [315, 208] on div "2035-12-31 12 / 31 / 2035" at bounding box center [343, 208] width 116 height 7
type input "2"
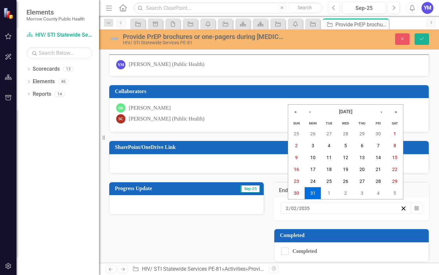
type input "02"
click at [310, 192] on button "31" at bounding box center [313, 193] width 17 height 12
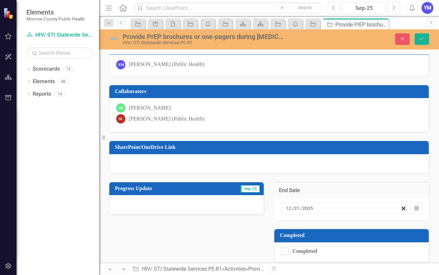
click at [310, 209] on input "2035" at bounding box center [308, 208] width 12 height 7
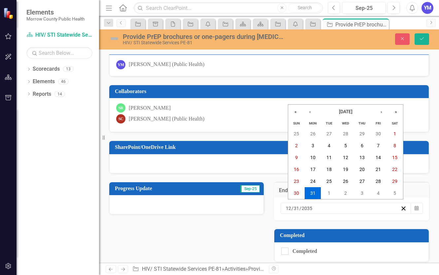
drag, startPoint x: 310, startPoint y: 209, endPoint x: 316, endPoint y: 208, distance: 6.0
click at [313, 208] on input "2035" at bounding box center [307, 208] width 11 height 7
type input "2025"
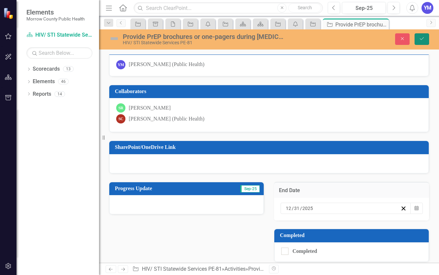
click at [417, 42] on button "Save" at bounding box center [422, 39] width 15 height 12
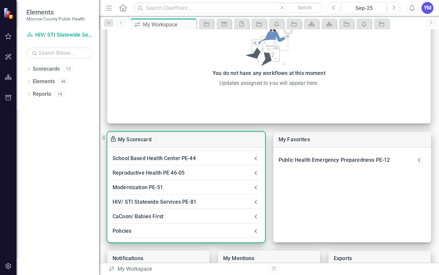
scroll to position [75, 0]
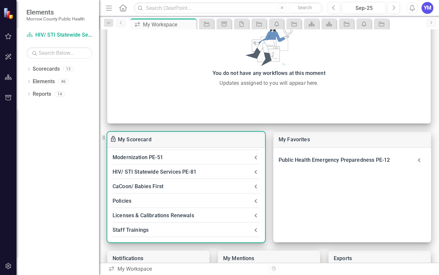
click at [159, 171] on div "HIV/ STI Statewide Services PE-81" at bounding box center [182, 172] width 139 height 9
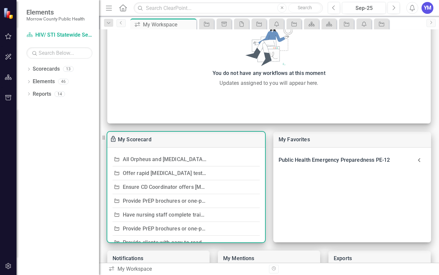
scroll to position [113, 0]
click at [158, 215] on link "Have nursing staff complete trainings on PrEP and PEP" at bounding box center [189, 214] width 133 height 6
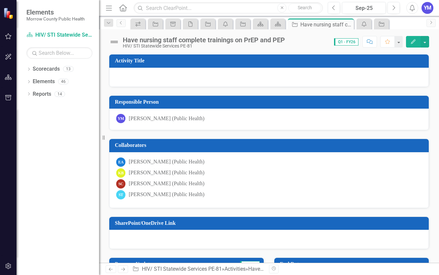
scroll to position [75, 0]
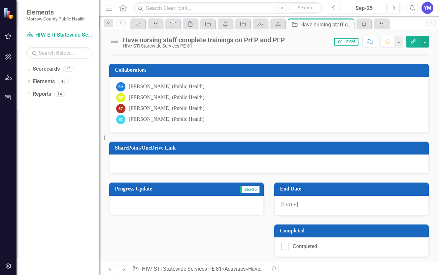
click at [292, 206] on span "12/31/35" at bounding box center [290, 205] width 17 height 6
click at [293, 206] on span "12/31/35" at bounding box center [290, 205] width 17 height 6
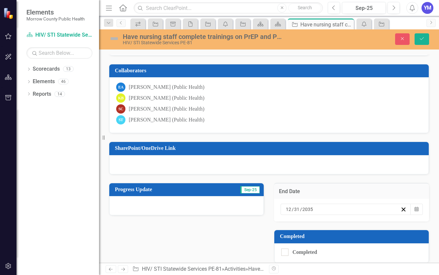
drag, startPoint x: 314, startPoint y: 209, endPoint x: 304, endPoint y: 210, distance: 10.0
click at [304, 210] on input "2035" at bounding box center [308, 209] width 12 height 7
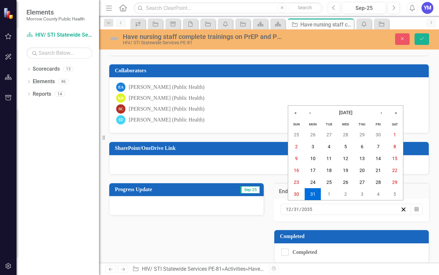
click at [313, 209] on div "2035-12-31 12 / 31 / 2035" at bounding box center [343, 209] width 116 height 7
click at [312, 209] on input "2035" at bounding box center [307, 209] width 11 height 7
type input "2025"
click at [422, 36] on button "Save" at bounding box center [422, 39] width 15 height 12
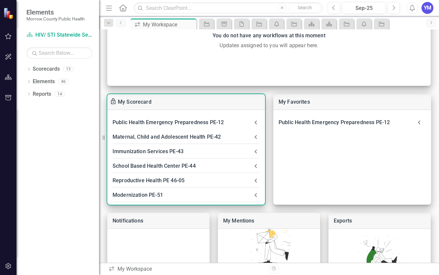
scroll to position [75, 0]
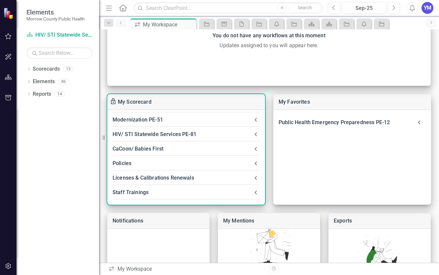
click at [168, 133] on div "HIV/ STI Statewide Services PE-81" at bounding box center [182, 134] width 139 height 9
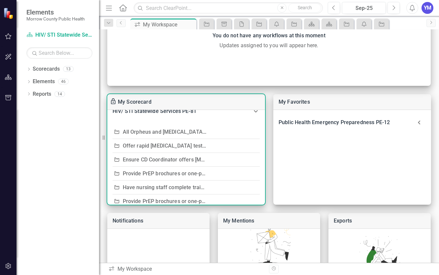
scroll to position [113, 0]
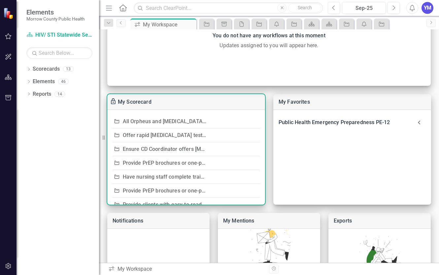
click at [158, 191] on link "Provide PrEP brochures or one-pagers during Rectal GC case interviews/ treatmen…" at bounding box center [241, 191] width 237 height 6
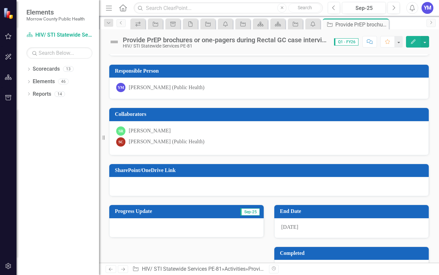
scroll to position [55, 0]
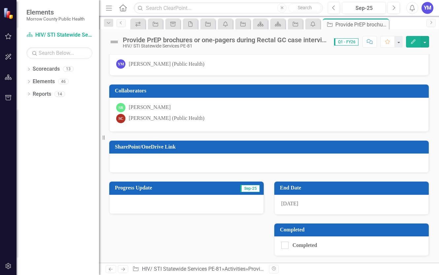
click at [293, 205] on span "12/31/25" at bounding box center [290, 204] width 17 height 6
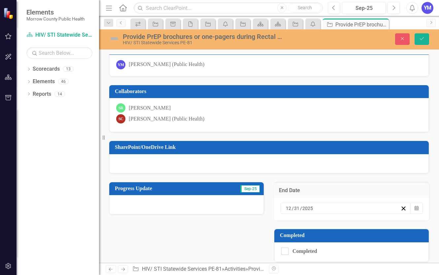
click at [306, 210] on input "2025" at bounding box center [308, 208] width 12 height 7
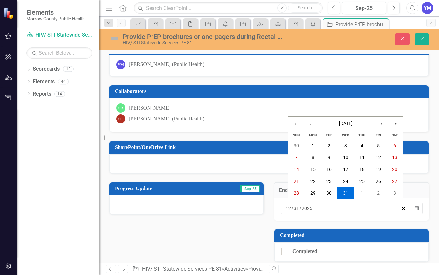
click at [313, 208] on div "2025-12-31 12 / 31 / 2025" at bounding box center [343, 208] width 116 height 7
click at [310, 206] on input "2025" at bounding box center [307, 208] width 11 height 7
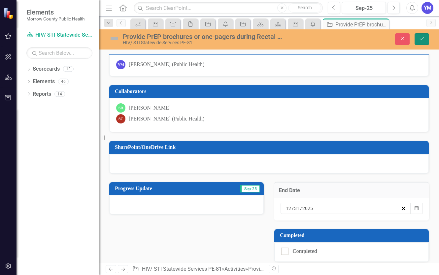
click at [422, 40] on icon "Save" at bounding box center [422, 38] width 6 height 5
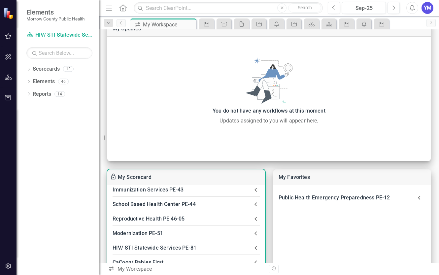
scroll to position [38, 0]
click at [169, 247] on div "HIV/ STI Statewide Services PE-81" at bounding box center [182, 247] width 139 height 9
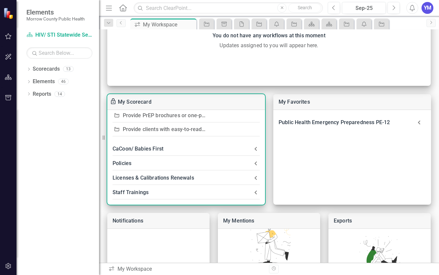
scroll to position [151, 0]
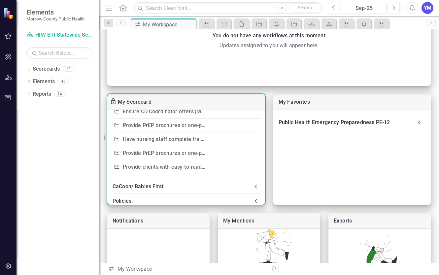
click at [161, 169] on link "Provide clients with easy-to-read handouts on what PrEP is, how it works, and w…" at bounding box center [240, 167] width 234 height 6
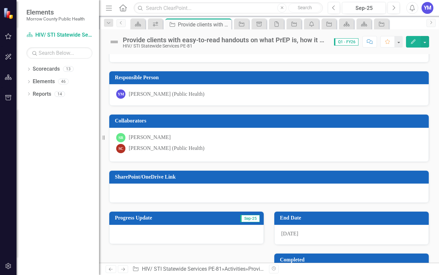
scroll to position [38, 0]
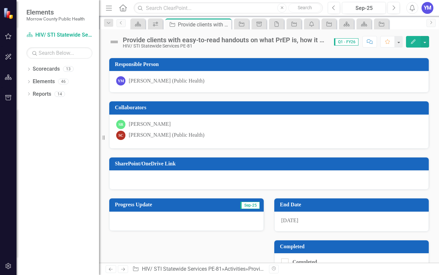
click at [298, 223] on span "12/31/35" at bounding box center [290, 221] width 17 height 6
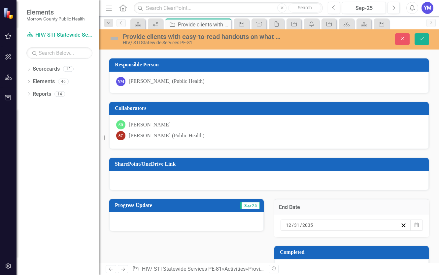
click at [304, 223] on input "2035" at bounding box center [308, 225] width 12 height 7
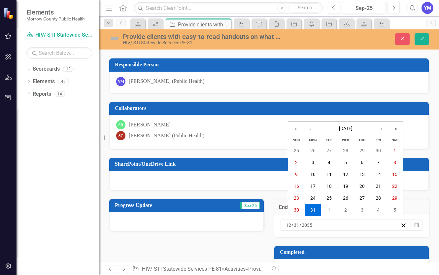
click at [311, 226] on input "2035" at bounding box center [307, 225] width 11 height 7
type input "2025"
click at [420, 39] on icon "Save" at bounding box center [422, 38] width 6 height 5
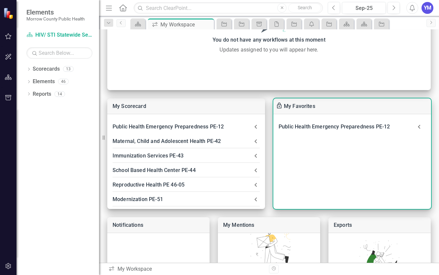
scroll to position [113, 0]
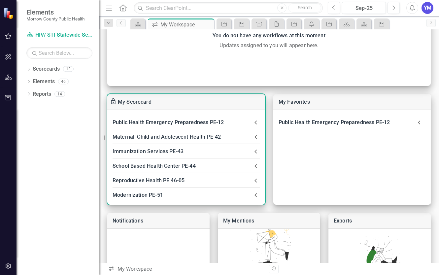
click at [180, 140] on div "Maternal, Child and Adolescent Health PE-42" at bounding box center [182, 137] width 139 height 9
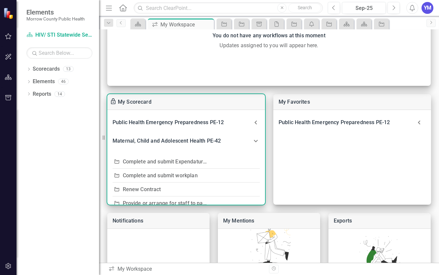
click at [169, 162] on link "Complete and submit Expendature Report" at bounding box center [173, 162] width 101 height 6
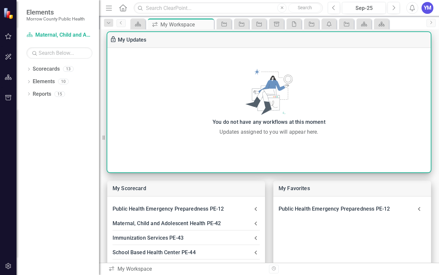
scroll to position [38, 0]
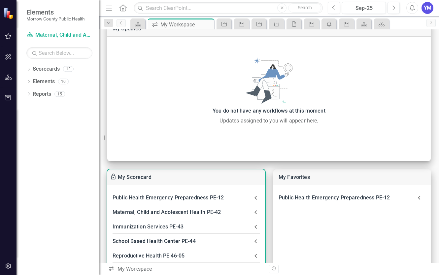
click at [176, 213] on div "Maternal, Child and Adolescent Health PE-42" at bounding box center [182, 212] width 139 height 9
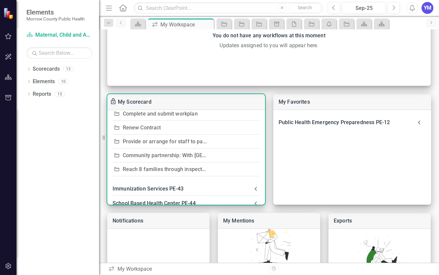
scroll to position [75, 0]
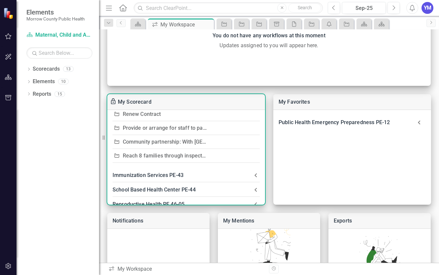
click at [183, 158] on link "Reach 8 families through inspection/ education/ installation" at bounding box center [195, 156] width 144 height 6
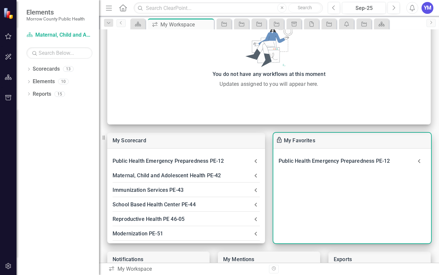
scroll to position [75, 0]
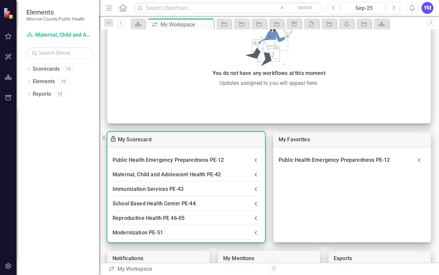
click at [152, 218] on div "Reproductive Health PE 46-05" at bounding box center [182, 218] width 139 height 9
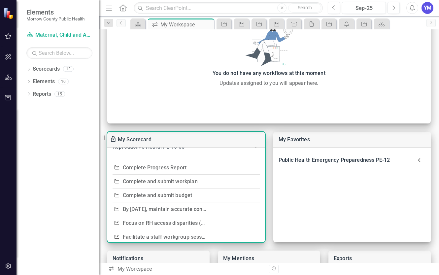
click at [156, 168] on link "Complete Progress Report" at bounding box center [155, 168] width 64 height 6
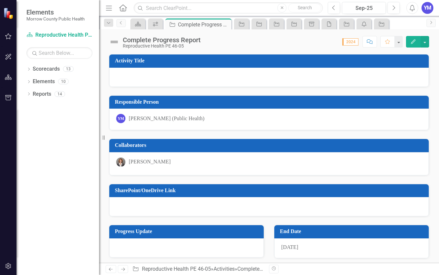
scroll to position [38, 0]
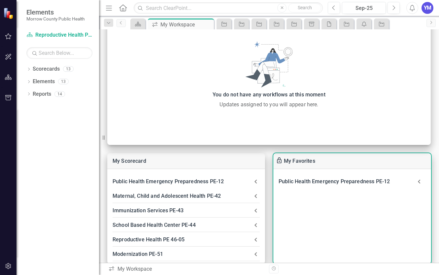
scroll to position [75, 0]
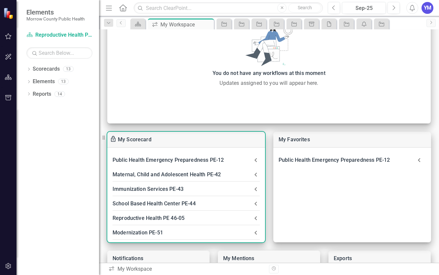
click at [148, 219] on div "Reproductive Health PE 46-05" at bounding box center [182, 218] width 139 height 9
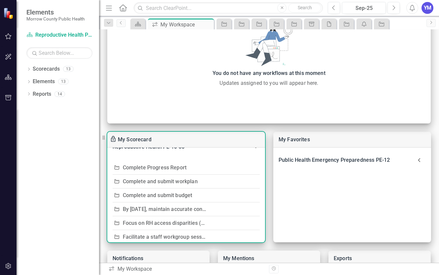
click at [170, 223] on link "Focus on RH access disparities (e.g., language, transportation, cost)" at bounding box center [205, 223] width 165 height 6
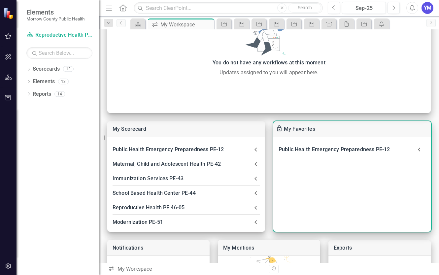
scroll to position [113, 0]
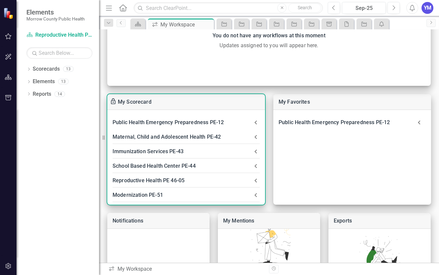
click at [154, 167] on div "School Based Health Center PE-44" at bounding box center [182, 166] width 139 height 9
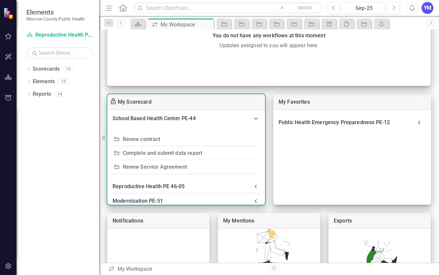
scroll to position [38, 0]
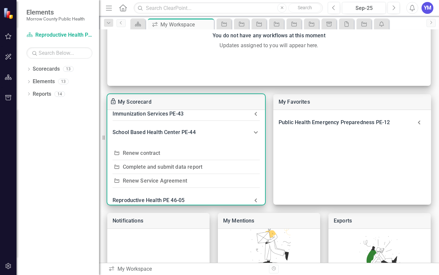
click at [179, 167] on link "Complete and submit data report" at bounding box center [163, 167] width 80 height 6
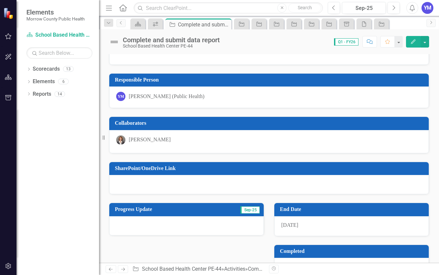
scroll to position [44, 0]
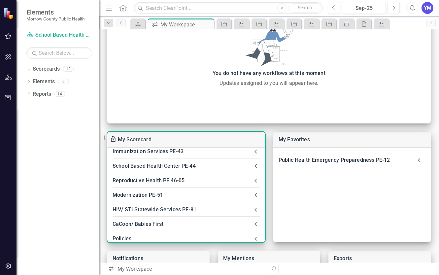
scroll to position [75, 0]
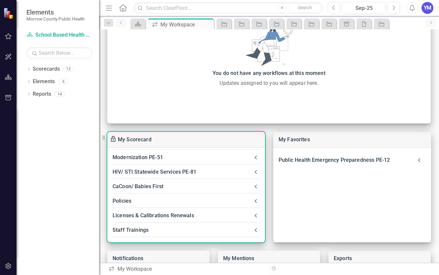
click at [122, 201] on div "Policies" at bounding box center [182, 201] width 139 height 9
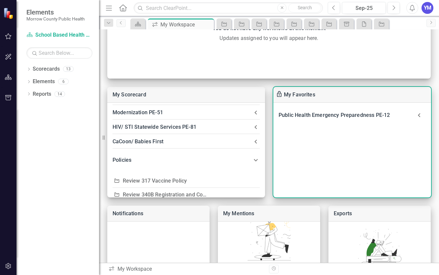
scroll to position [151, 0]
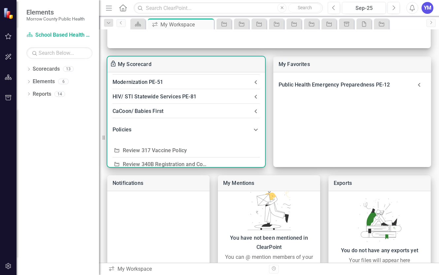
click at [120, 130] on div "Policies" at bounding box center [182, 129] width 139 height 9
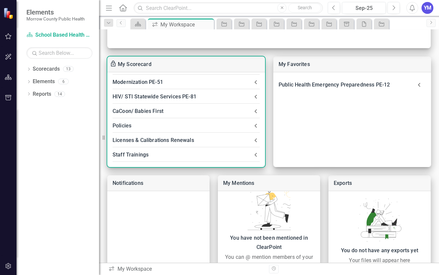
click at [124, 124] on div "Policies" at bounding box center [182, 125] width 139 height 9
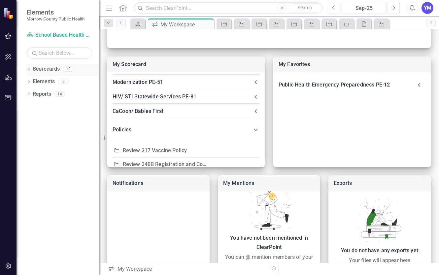
click at [28, 69] on icon "Dropdown" at bounding box center [28, 70] width 5 height 4
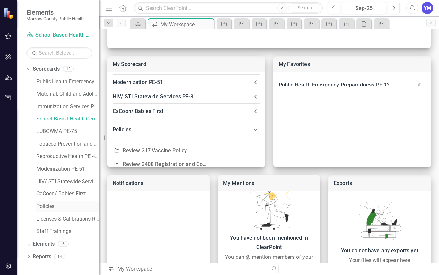
click at [43, 208] on link "Policies" at bounding box center [67, 207] width 63 height 8
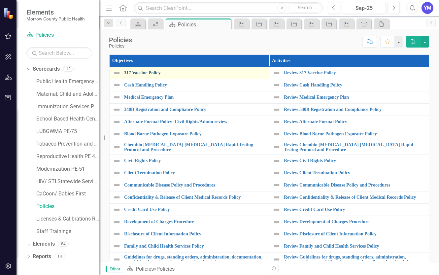
click at [149, 74] on link "317 Vaccine Policy" at bounding box center [195, 72] width 142 height 5
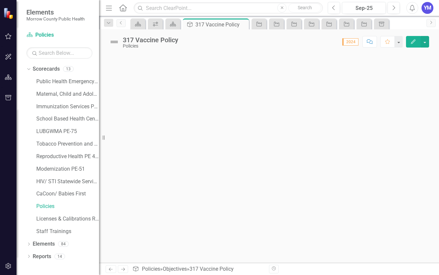
click at [168, 42] on div "317 Vaccine Policy" at bounding box center [151, 39] width 56 height 7
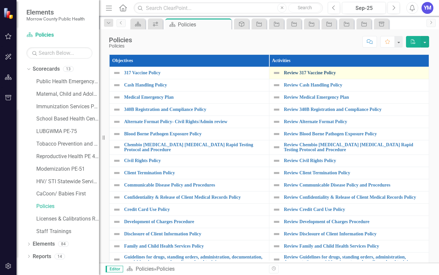
click at [326, 73] on link "Review 317 Vaccine Policy" at bounding box center [355, 72] width 142 height 5
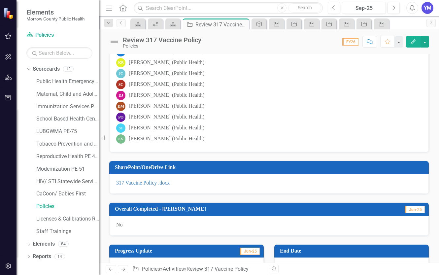
scroll to position [151, 0]
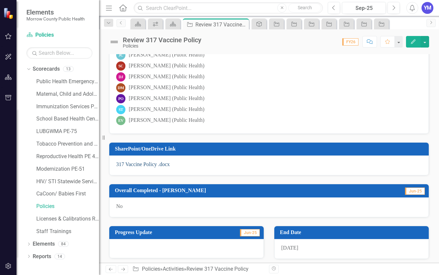
click at [144, 166] on link "317 Vaccine Policy .docx" at bounding box center [143, 165] width 54 height 6
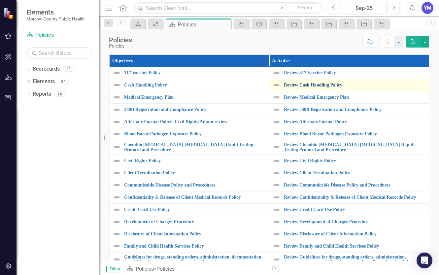
click at [323, 86] on link "Review Cash Handling Policy" at bounding box center [355, 85] width 142 height 5
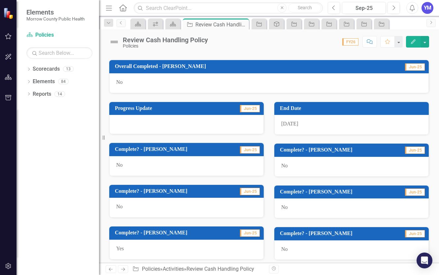
scroll to position [264, 0]
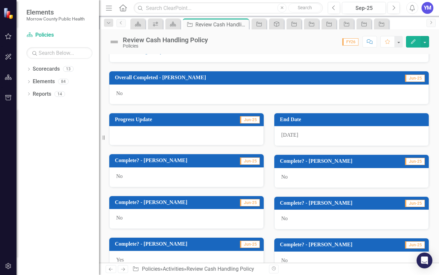
click at [414, 43] on icon "Edit" at bounding box center [414, 41] width 6 height 5
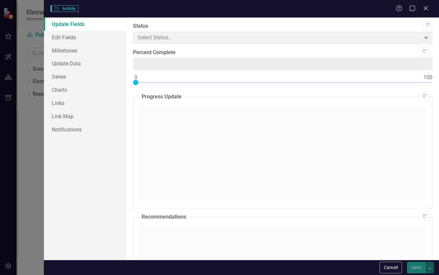
type input "0"
checkbox input "true"
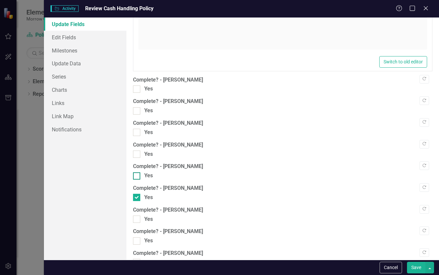
scroll to position [531, 0]
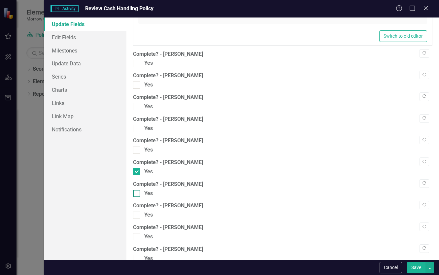
click at [137, 192] on input "Yes" at bounding box center [135, 192] width 4 height 4
checkbox input "true"
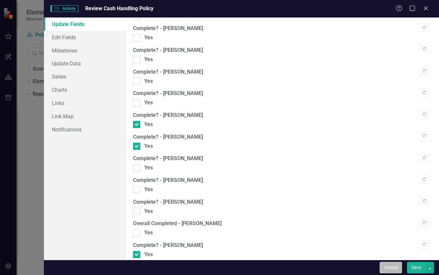
scroll to position [587, 0]
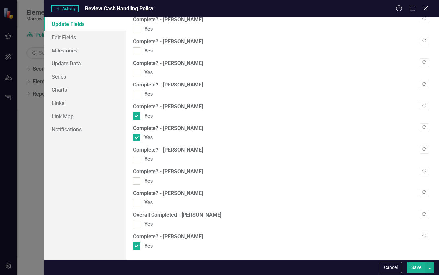
click at [416, 268] on button "Save" at bounding box center [416, 268] width 19 height 12
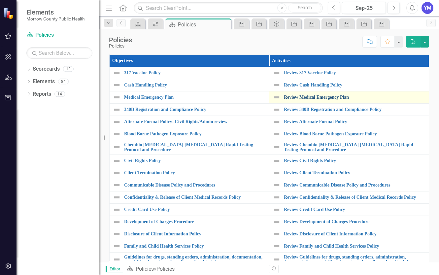
click at [325, 98] on link "Review Medical Emergency Plan" at bounding box center [355, 97] width 142 height 5
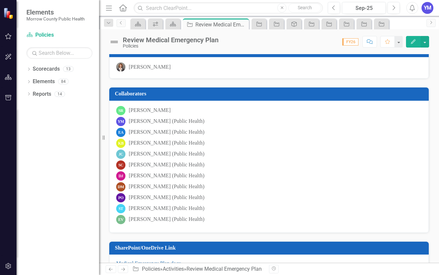
scroll to position [75, 0]
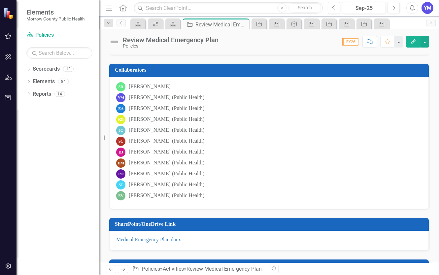
click at [413, 42] on icon "button" at bounding box center [413, 41] width 5 height 5
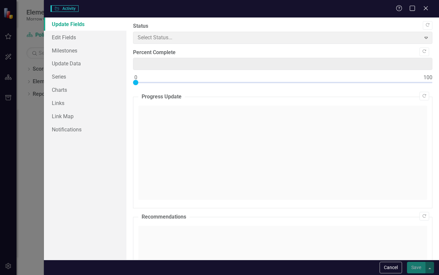
type input "0"
checkbox input "true"
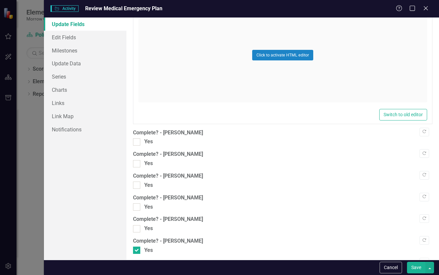
scroll to position [490, 0]
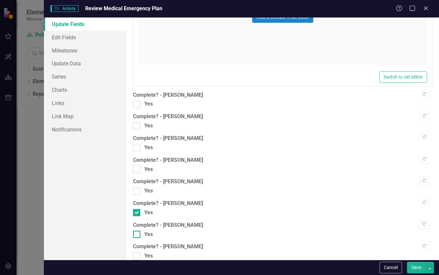
click at [135, 234] on input "Yes" at bounding box center [135, 233] width 4 height 4
checkbox input "true"
click at [414, 267] on button "Save" at bounding box center [416, 268] width 19 height 12
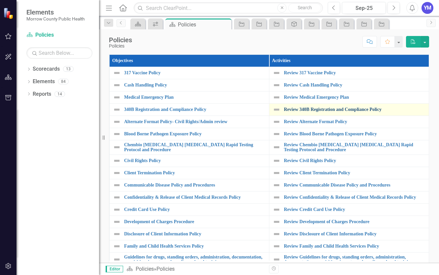
click at [324, 110] on link "Review 340B Registration and Compliance Policy" at bounding box center [355, 109] width 142 height 5
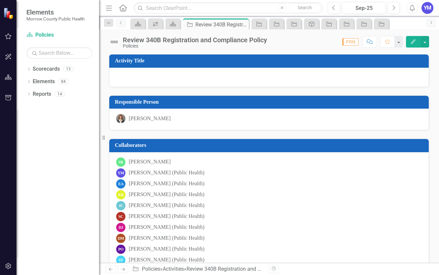
click at [414, 38] on button "Edit" at bounding box center [413, 42] width 15 height 12
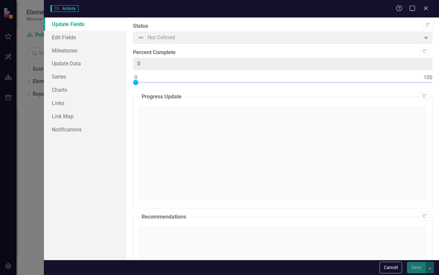
checkbox input "true"
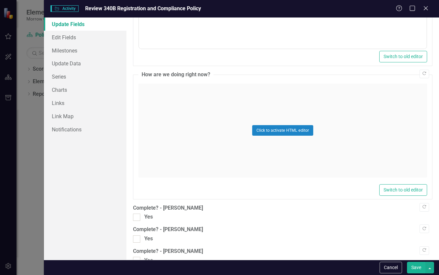
scroll to position [527, 0]
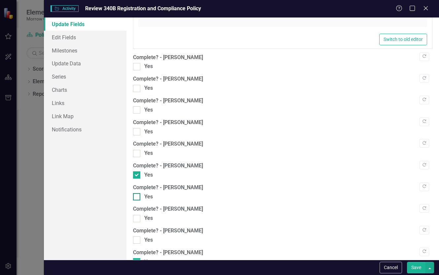
click at [136, 198] on input "Yes" at bounding box center [135, 195] width 4 height 4
checkbox input "true"
click at [418, 268] on button "Save" at bounding box center [416, 268] width 19 height 12
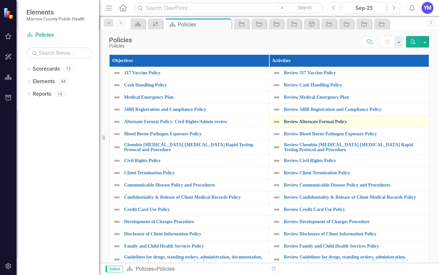
click at [322, 124] on link "Review Alternate Format Policy" at bounding box center [355, 121] width 142 height 5
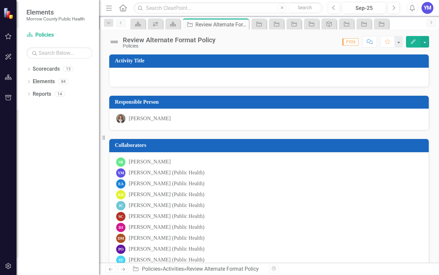
click at [412, 42] on icon "Edit" at bounding box center [414, 41] width 6 height 5
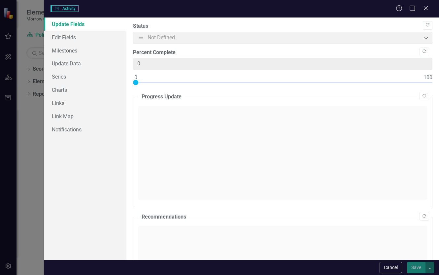
checkbox input "true"
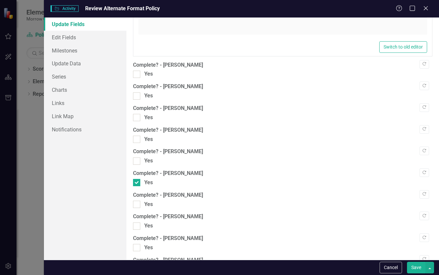
scroll to position [565, 0]
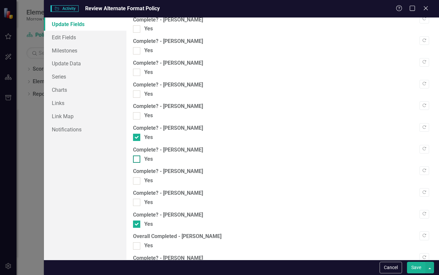
click at [136, 159] on input "Yes" at bounding box center [135, 158] width 4 height 4
checkbox input "true"
click at [415, 268] on button "Save" at bounding box center [416, 268] width 19 height 12
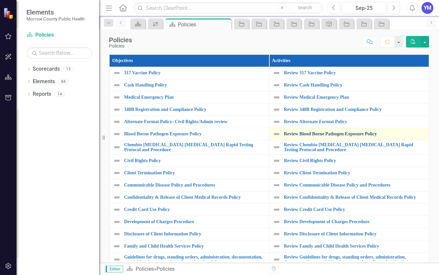
click at [334, 134] on link "Review Blood Borne Pathogen Exposure Policy" at bounding box center [355, 134] width 142 height 5
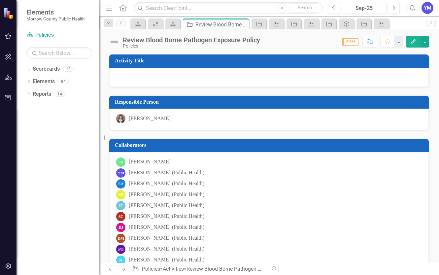
click at [411, 43] on button "Edit" at bounding box center [413, 42] width 15 height 12
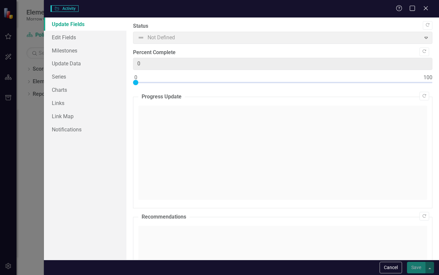
checkbox input "true"
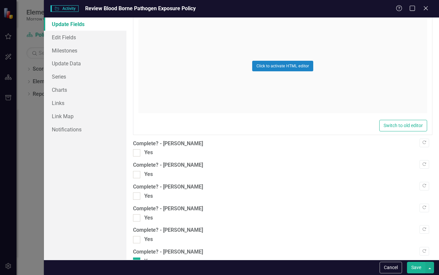
scroll to position [490, 0]
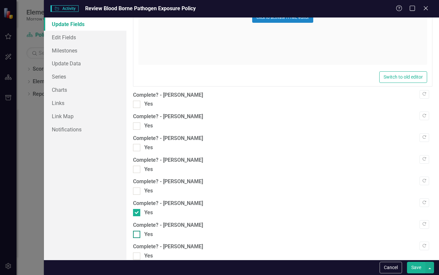
click at [138, 235] on div at bounding box center [136, 234] width 7 height 7
click at [137, 235] on input "Yes" at bounding box center [135, 233] width 4 height 4
checkbox input "true"
click at [416, 267] on button "Save" at bounding box center [416, 268] width 19 height 12
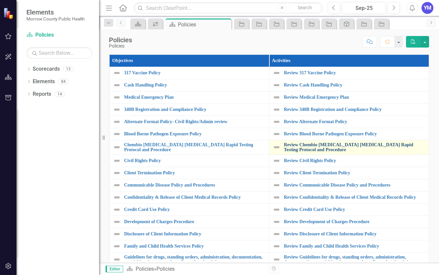
click at [310, 145] on link "Review Chembio [MEDICAL_DATA] [MEDICAL_DATA] Rapid Testing Protocol and Procedu…" at bounding box center [355, 147] width 142 height 10
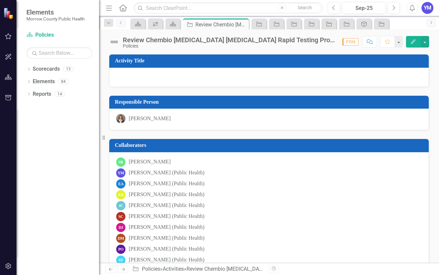
click at [412, 40] on icon "Edit" at bounding box center [414, 41] width 6 height 5
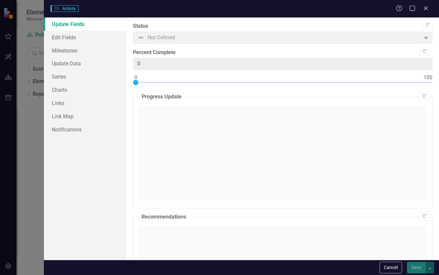
type input "0"
checkbox input "true"
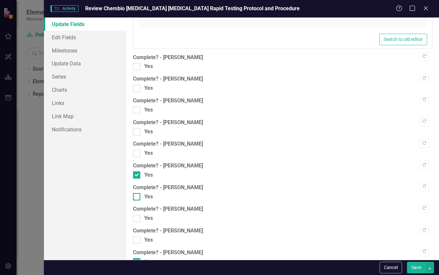
click at [138, 196] on div at bounding box center [136, 196] width 7 height 7
click at [137, 196] on input "Yes" at bounding box center [135, 195] width 4 height 4
checkbox input "true"
click at [412, 269] on button "Save" at bounding box center [416, 268] width 19 height 12
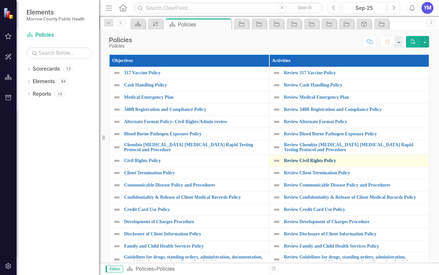
click at [312, 160] on link "Review Civil Rights Policy" at bounding box center [355, 160] width 142 height 5
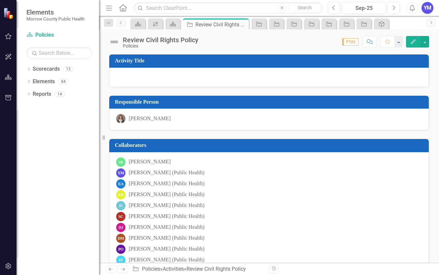
scroll to position [75, 0]
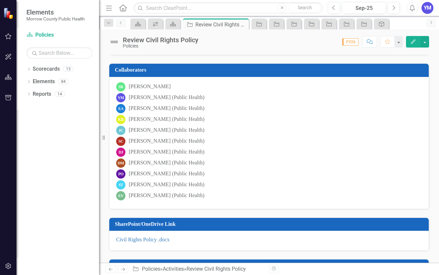
click at [414, 40] on icon "Edit" at bounding box center [414, 41] width 6 height 5
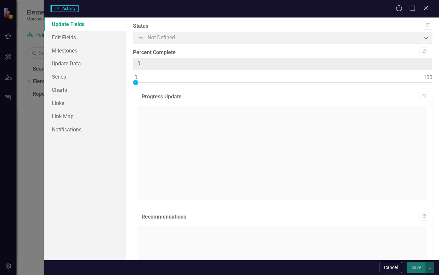
checkbox input "true"
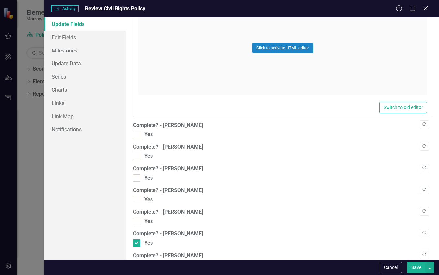
scroll to position [490, 0]
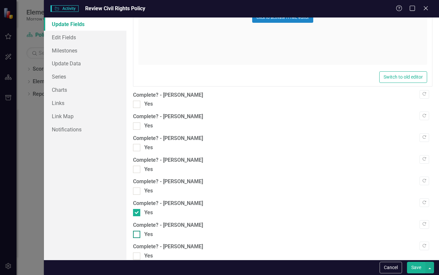
click at [137, 235] on input "Yes" at bounding box center [135, 233] width 4 height 4
checkbox input "true"
click at [414, 268] on button "Save" at bounding box center [416, 268] width 19 height 12
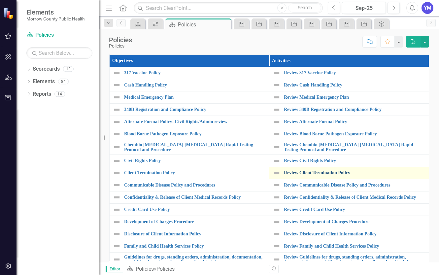
click at [324, 171] on link "Review Client Termination Policy" at bounding box center [355, 173] width 142 height 5
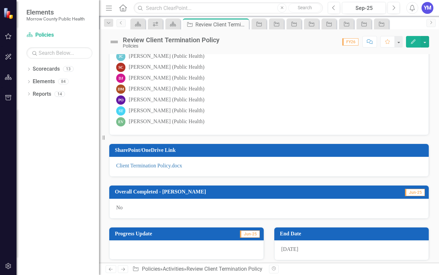
scroll to position [151, 0]
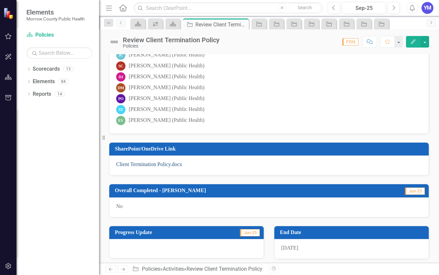
click at [149, 167] on link "Client Termination Policy.docx" at bounding box center [149, 165] width 66 height 6
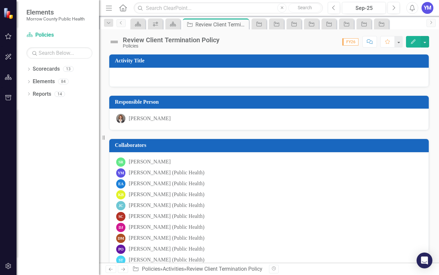
click at [414, 42] on icon "Edit" at bounding box center [414, 41] width 6 height 5
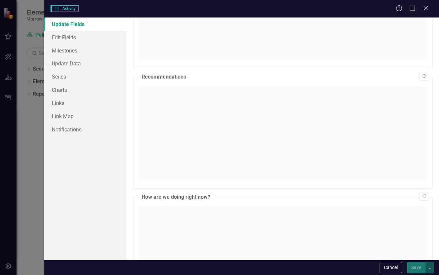
checkbox input "true"
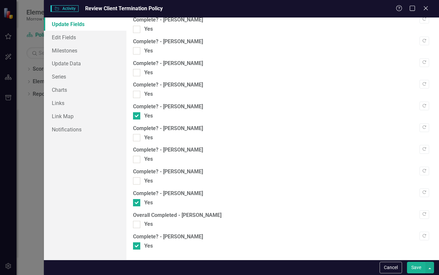
scroll to position [576, 0]
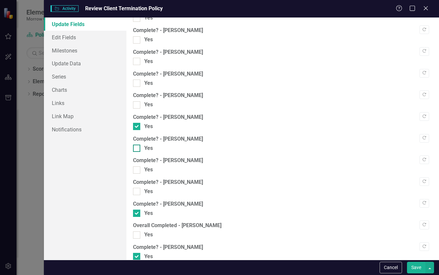
click at [137, 148] on input "Yes" at bounding box center [135, 147] width 4 height 4
checkbox input "true"
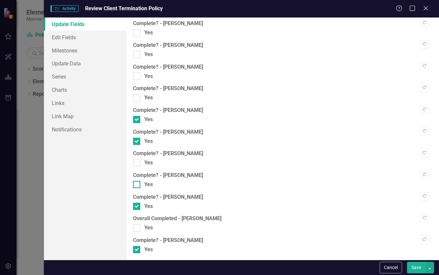
scroll to position [587, 0]
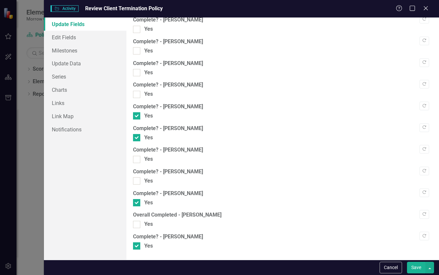
click at [417, 267] on button "Save" at bounding box center [416, 268] width 19 height 12
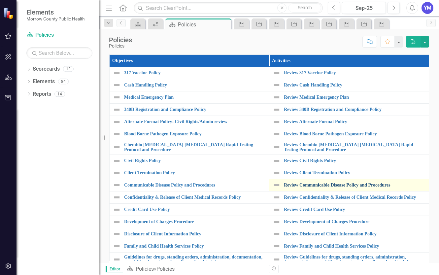
click at [331, 185] on link "Review Communicable Disease Policy and Procedures" at bounding box center [355, 185] width 142 height 5
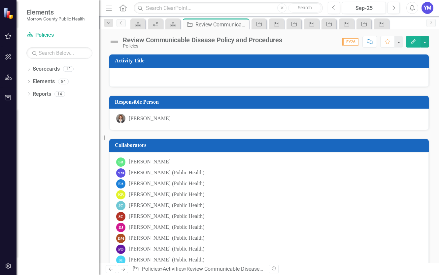
click at [415, 42] on icon "Edit" at bounding box center [414, 41] width 6 height 5
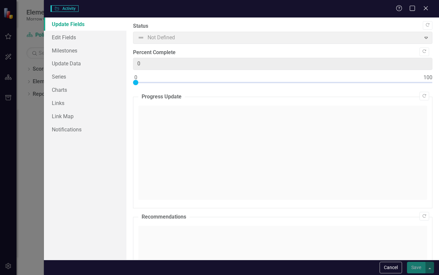
checkbox input "true"
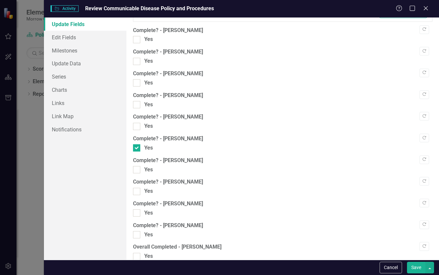
scroll to position [587, 0]
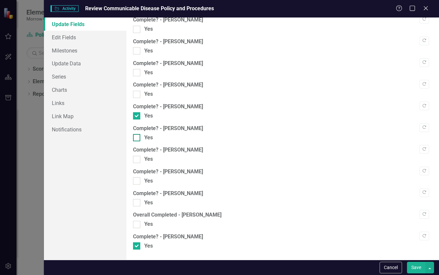
click at [135, 141] on div at bounding box center [136, 137] width 7 height 7
click at [135, 138] on input "Yes" at bounding box center [135, 136] width 4 height 4
checkbox input "true"
click at [416, 270] on button "Save" at bounding box center [416, 268] width 19 height 12
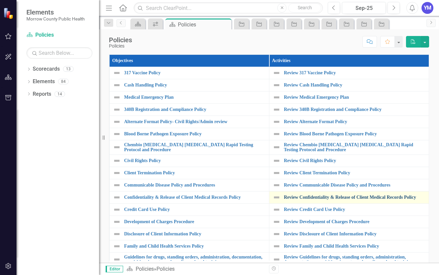
click at [330, 196] on link "Review Confidentiality & Release of Client Medical Records Policy" at bounding box center [355, 197] width 142 height 5
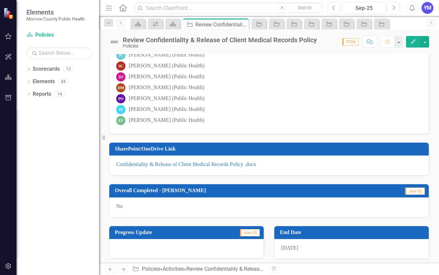
scroll to position [38, 0]
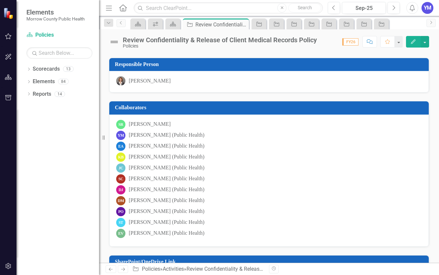
click at [412, 41] on icon "Edit" at bounding box center [414, 41] width 6 height 5
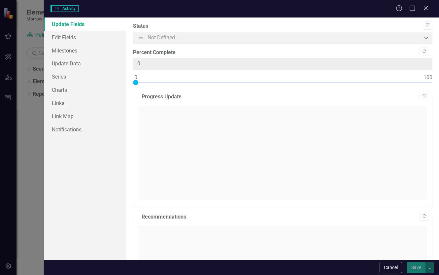
checkbox input "true"
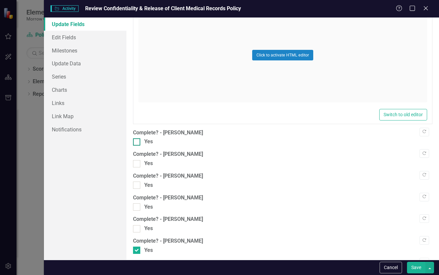
scroll to position [565, 0]
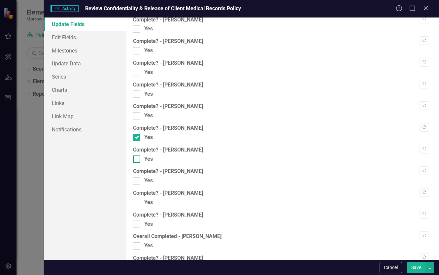
click at [136, 163] on div at bounding box center [136, 159] width 7 height 7
click at [136, 160] on input "Yes" at bounding box center [135, 158] width 4 height 4
checkbox input "true"
click at [419, 269] on button "Save" at bounding box center [416, 268] width 19 height 12
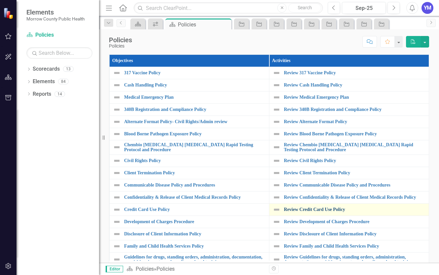
click at [316, 211] on link "Review Credit Card Use Policy" at bounding box center [355, 209] width 142 height 5
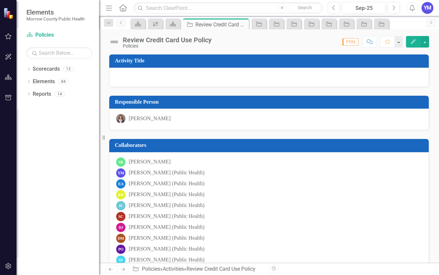
click at [416, 41] on icon "Edit" at bounding box center [414, 41] width 6 height 5
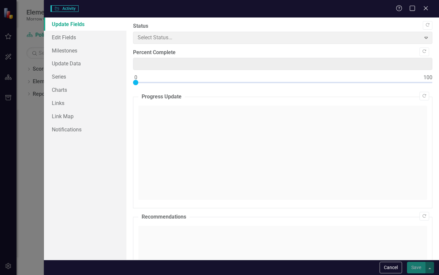
type input "0"
checkbox input "true"
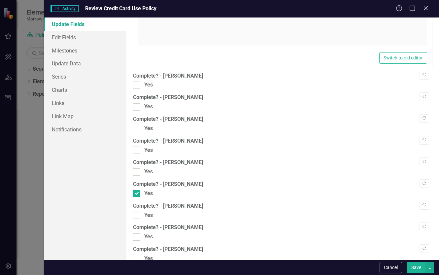
scroll to position [527, 0]
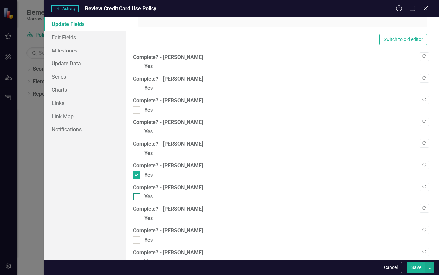
click at [136, 198] on div at bounding box center [136, 196] width 7 height 7
click at [136, 198] on input "Yes" at bounding box center [135, 195] width 4 height 4
checkbox input "true"
click at [416, 268] on button "Save" at bounding box center [416, 268] width 19 height 12
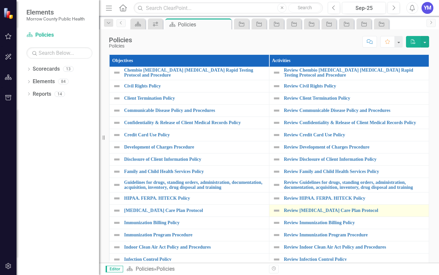
scroll to position [75, 0]
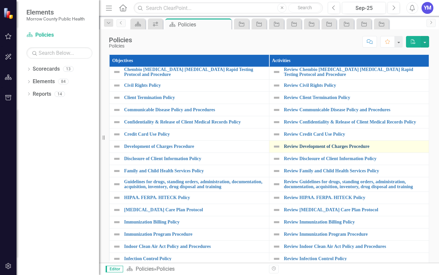
click at [330, 149] on link "Review Development of Charges Procedure" at bounding box center [355, 146] width 142 height 5
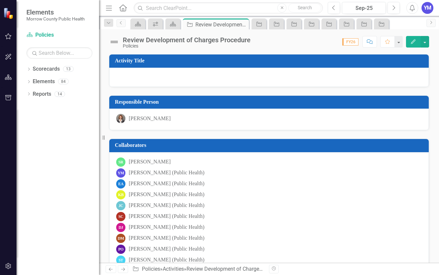
click at [410, 43] on button "Edit" at bounding box center [413, 42] width 15 height 12
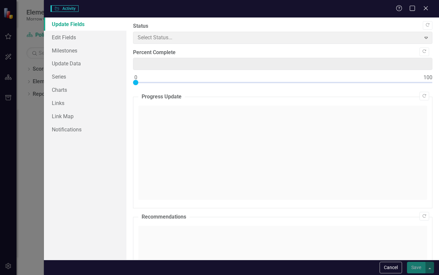
type input "0"
checkbox input "true"
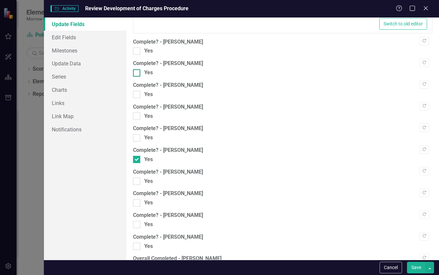
scroll to position [587, 0]
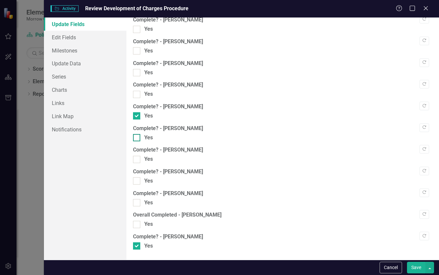
click at [135, 138] on input "Yes" at bounding box center [135, 136] width 4 height 4
checkbox input "true"
click at [420, 268] on button "Save" at bounding box center [416, 268] width 19 height 12
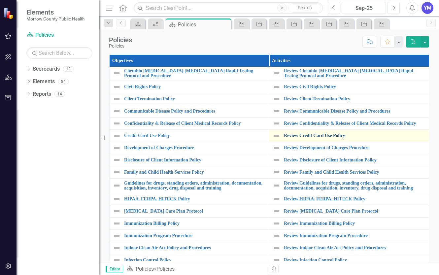
scroll to position [75, 0]
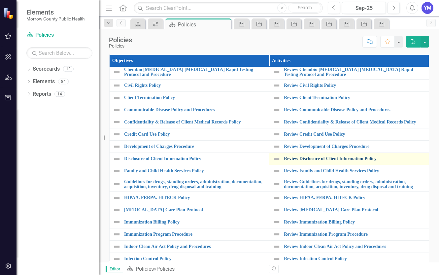
click at [342, 161] on link "Review Disclosure of Client Information Policy" at bounding box center [355, 158] width 142 height 5
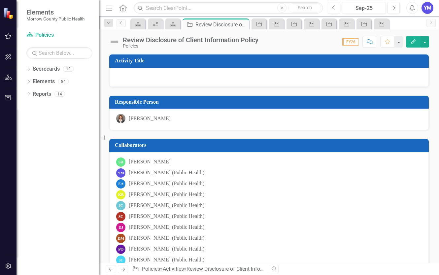
scroll to position [113, 0]
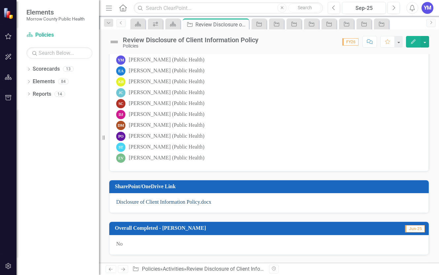
click at [161, 203] on link "Disclosure of Client Information Policy.docx" at bounding box center [163, 202] width 95 height 6
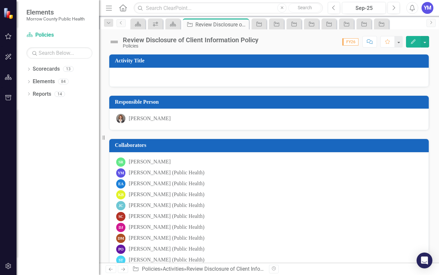
click at [414, 42] on icon "Edit" at bounding box center [414, 41] width 6 height 5
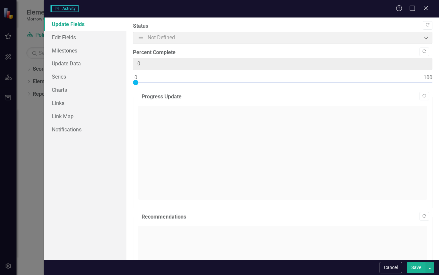
type input "0"
checkbox input "true"
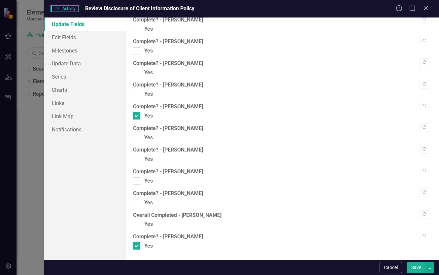
scroll to position [586, 0]
click at [135, 138] on input "Yes" at bounding box center [135, 136] width 4 height 4
checkbox input "true"
click at [417, 269] on button "Save" at bounding box center [416, 268] width 19 height 12
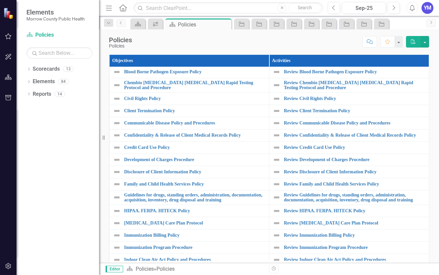
scroll to position [75, 0]
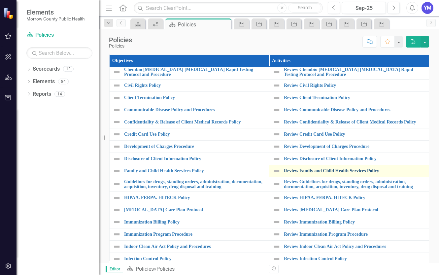
click at [336, 173] on link "Review Family and Child Health Services Policy" at bounding box center [355, 171] width 142 height 5
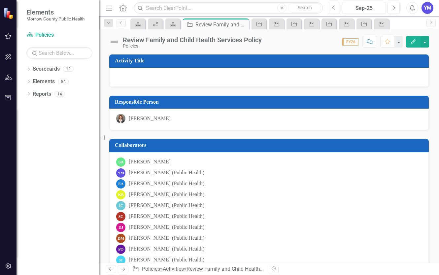
scroll to position [113, 0]
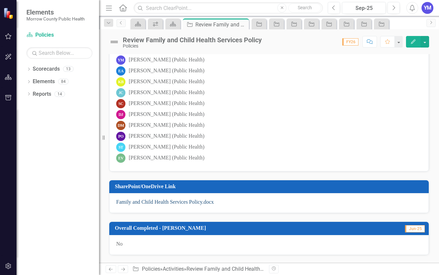
click at [183, 204] on link "Family and Child Health Services Policy.docx" at bounding box center [165, 202] width 98 height 6
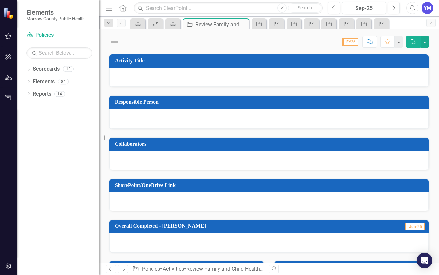
click at [414, 43] on icon "button" at bounding box center [413, 41] width 5 height 5
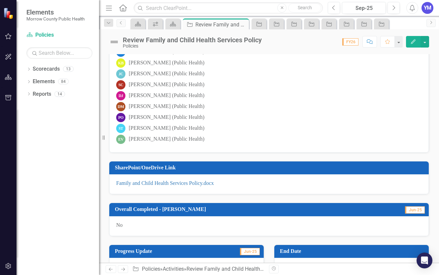
scroll to position [151, 0]
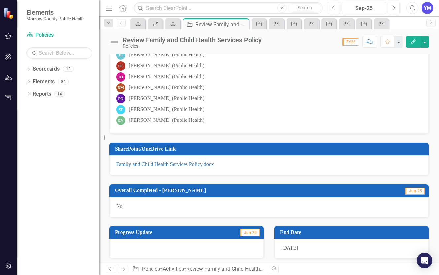
click at [416, 44] on button "Edit" at bounding box center [413, 42] width 15 height 12
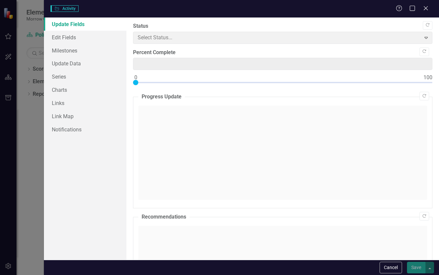
type input "0"
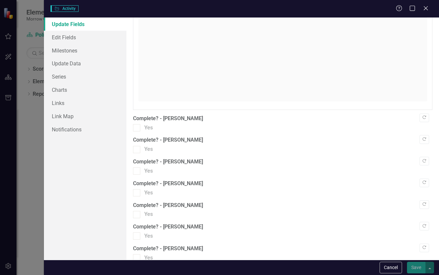
checkbox input "true"
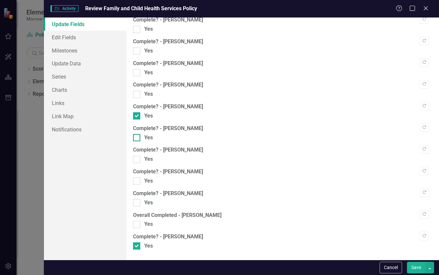
scroll to position [586, 0]
click at [138, 139] on div at bounding box center [136, 137] width 7 height 7
click at [137, 139] on input "Yes" at bounding box center [135, 136] width 4 height 4
checkbox input "true"
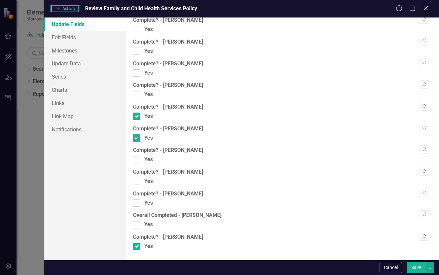
click at [417, 267] on button "Save" at bounding box center [416, 268] width 19 height 12
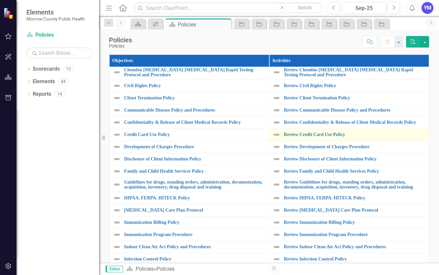
scroll to position [75, 0]
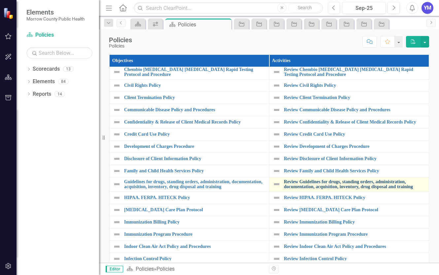
click at [325, 187] on link "Review Guidelines for drugs, standing orders, administration, documentation, ac…" at bounding box center [355, 184] width 142 height 10
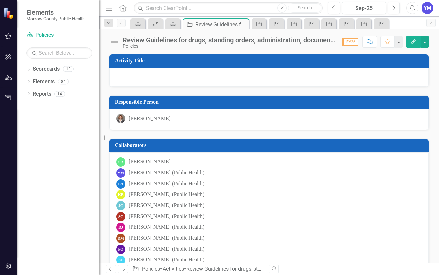
click at [412, 42] on icon "Edit" at bounding box center [414, 41] width 6 height 5
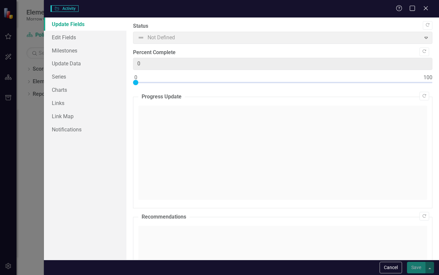
checkbox input "true"
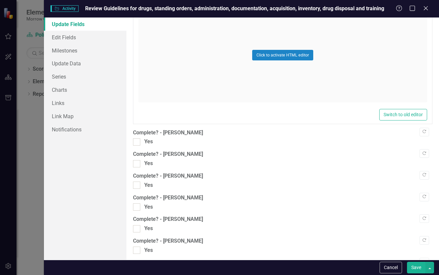
scroll to position [565, 0]
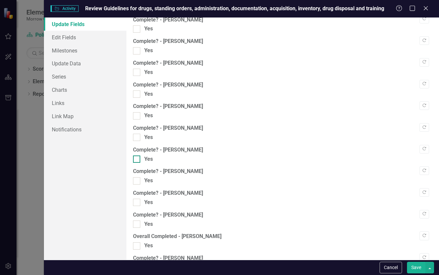
click at [136, 160] on input "Yes" at bounding box center [135, 158] width 4 height 4
checkbox input "true"
click at [417, 269] on button "Save" at bounding box center [416, 268] width 19 height 12
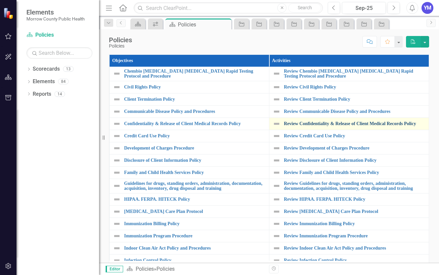
scroll to position [113, 0]
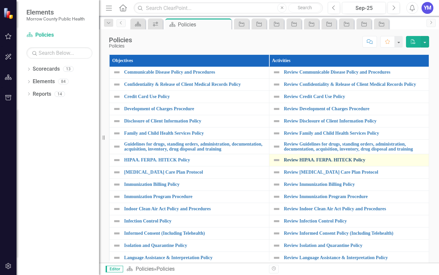
click at [321, 163] on link "Review HIPAA. FERPA. HITECK Policy" at bounding box center [355, 160] width 142 height 5
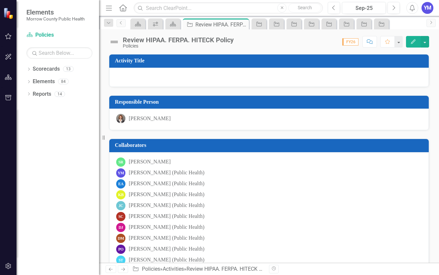
click at [414, 42] on icon "Edit" at bounding box center [414, 41] width 6 height 5
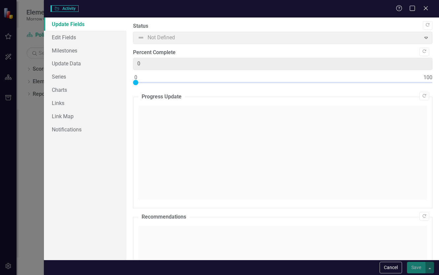
checkbox input "true"
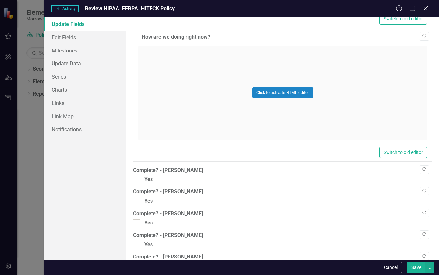
scroll to position [490, 0]
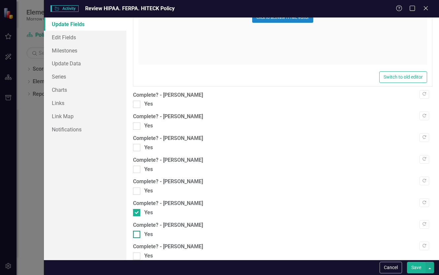
click at [137, 234] on input "Yes" at bounding box center [135, 233] width 4 height 4
checkbox input "true"
click at [416, 269] on button "Save" at bounding box center [416, 268] width 19 height 12
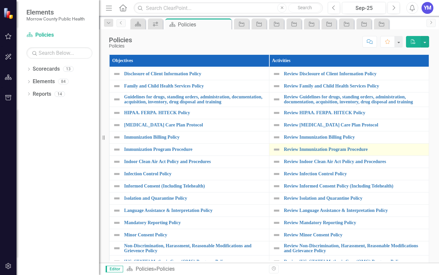
scroll to position [151, 0]
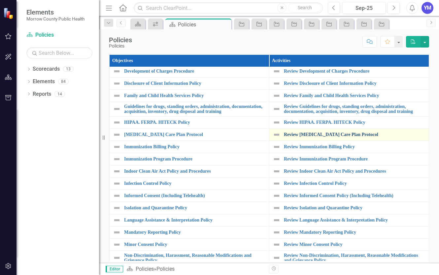
click at [329, 137] on link "Review [MEDICAL_DATA] Care Plan Protocol" at bounding box center [355, 134] width 142 height 5
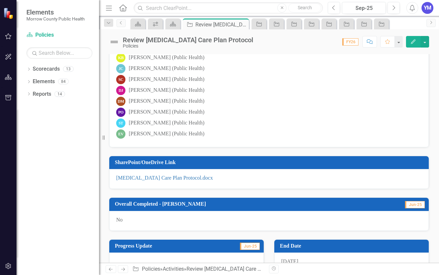
scroll to position [151, 0]
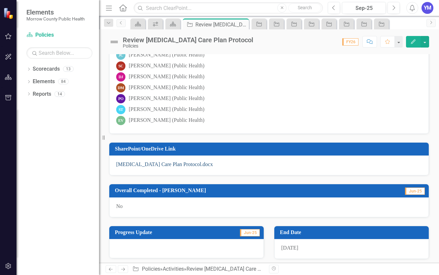
click at [147, 165] on link "HIV Care Plan Protocol.docx" at bounding box center [164, 165] width 97 height 6
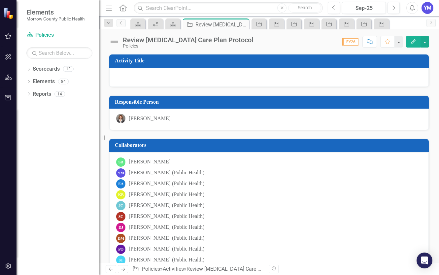
click at [415, 41] on icon "Edit" at bounding box center [414, 41] width 6 height 5
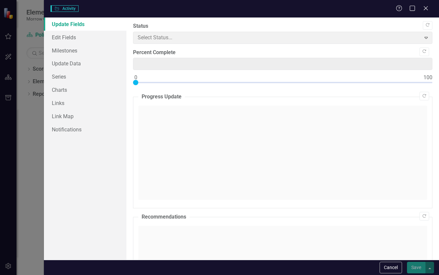
type input "0"
checkbox input "true"
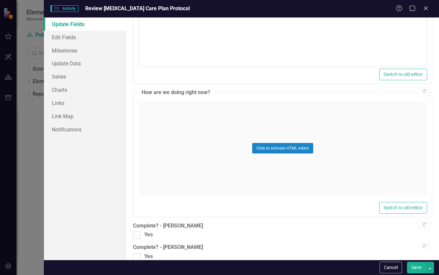
scroll to position [586, 0]
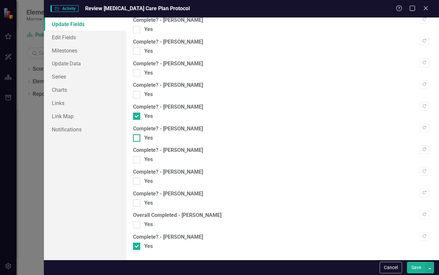
click at [136, 138] on input "Yes" at bounding box center [135, 136] width 4 height 4
checkbox input "true"
click at [414, 267] on button "Save" at bounding box center [416, 268] width 19 height 12
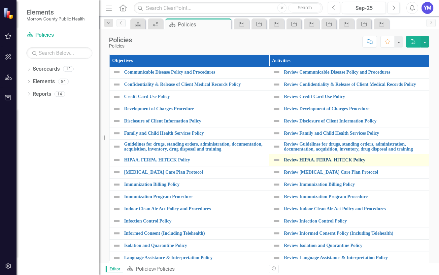
scroll to position [151, 0]
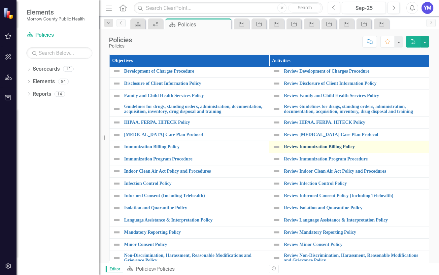
click at [314, 149] on link "Review Immunization Billing Policy" at bounding box center [355, 146] width 142 height 5
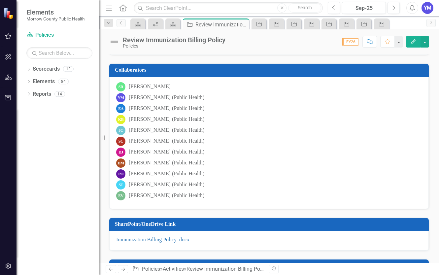
scroll to position [113, 0]
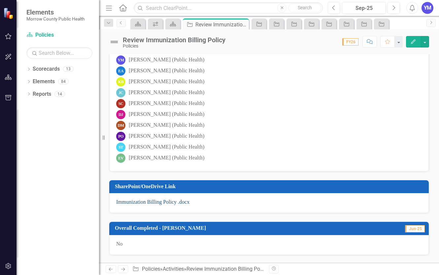
click at [146, 204] on link "Immunization Billing Policy .docx" at bounding box center [152, 202] width 73 height 6
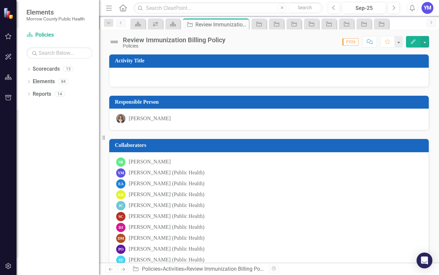
click at [414, 41] on icon "Edit" at bounding box center [414, 41] width 6 height 5
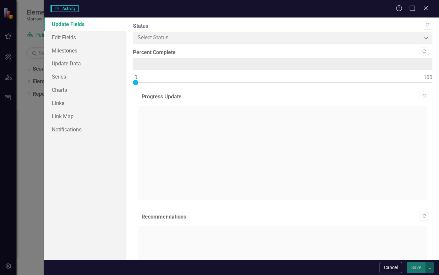
type input "0"
checkbox input "true"
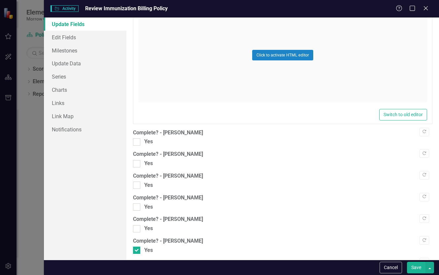
scroll to position [565, 0]
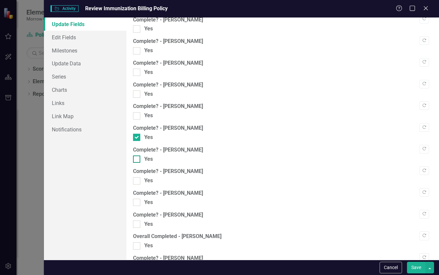
click at [136, 161] on div at bounding box center [136, 159] width 7 height 7
click at [136, 160] on input "Yes" at bounding box center [135, 158] width 4 height 4
checkbox input "true"
click at [415, 269] on button "Save" at bounding box center [416, 268] width 19 height 12
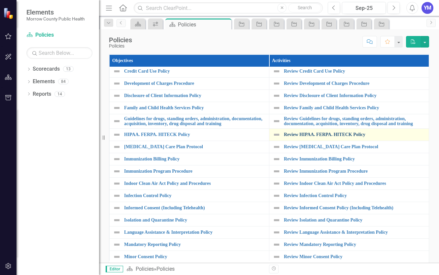
scroll to position [151, 0]
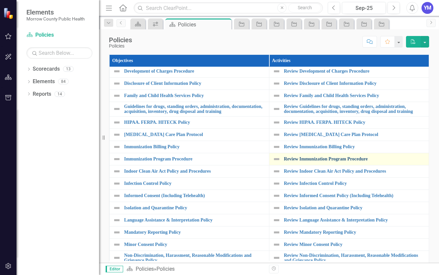
click at [328, 162] on link "Review Immunization Program Procedure" at bounding box center [355, 159] width 142 height 5
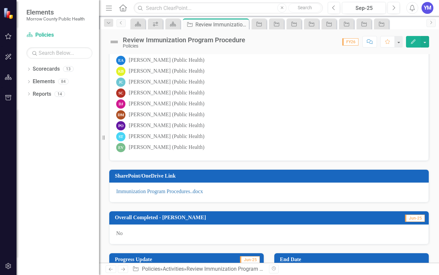
scroll to position [151, 0]
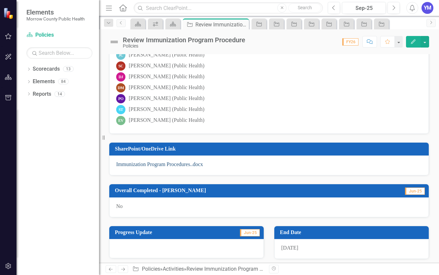
click at [161, 166] on link "Immunization Program Procedures..docx" at bounding box center [159, 165] width 87 height 6
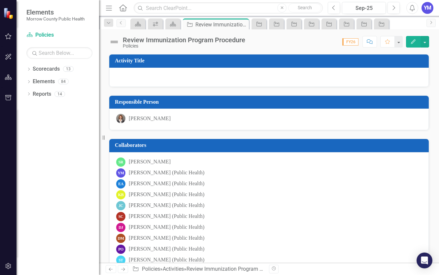
click at [412, 40] on icon "Edit" at bounding box center [414, 41] width 6 height 5
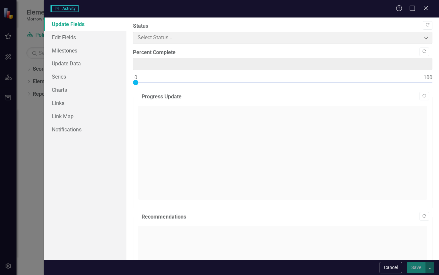
type input "0"
checkbox input "true"
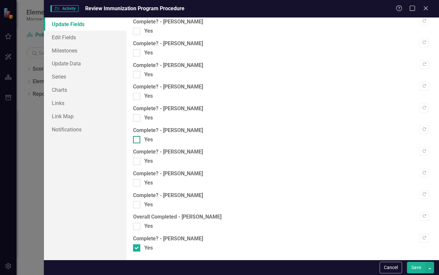
click at [137, 140] on input "Yes" at bounding box center [135, 138] width 4 height 4
checkbox input "true"
click at [418, 268] on button "Save" at bounding box center [416, 268] width 19 height 12
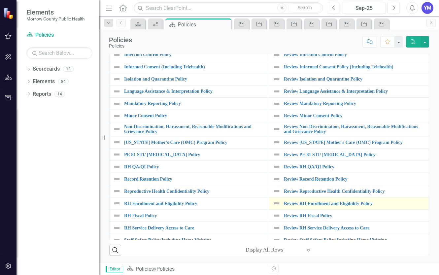
scroll to position [221, 0]
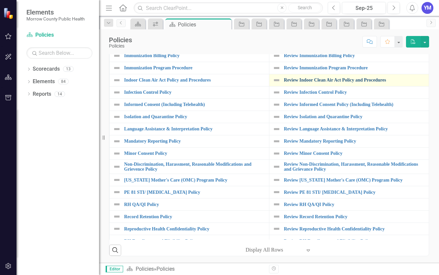
click at [320, 83] on link "Review Indoor Clean Air Act Policy and Procedures" at bounding box center [355, 80] width 142 height 5
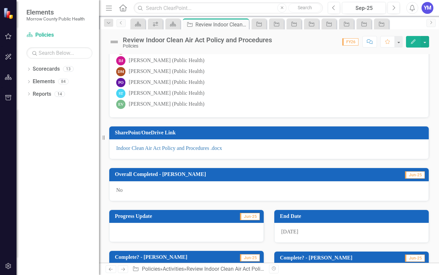
scroll to position [188, 0]
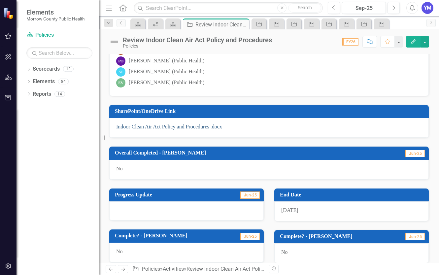
click at [175, 127] on link "Indoor Clean Air Act Policy and Procedures .docx" at bounding box center [169, 127] width 106 height 6
